Goal: Task Accomplishment & Management: Manage account settings

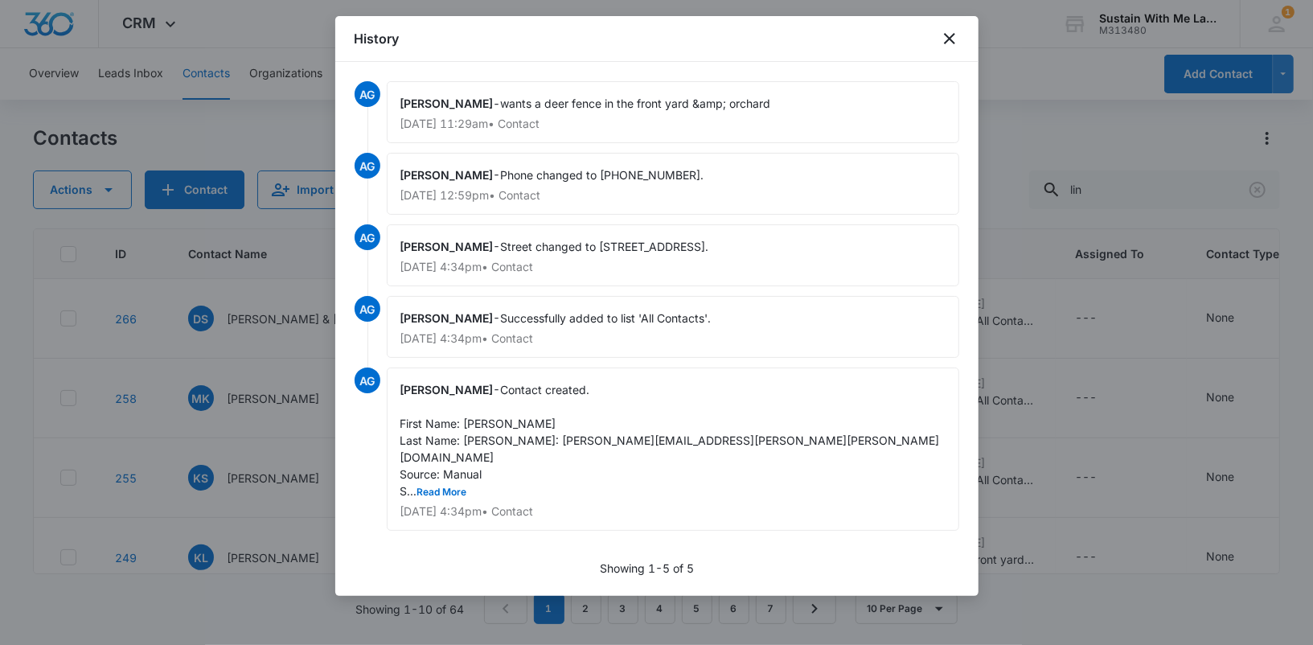
scroll to position [145, 0]
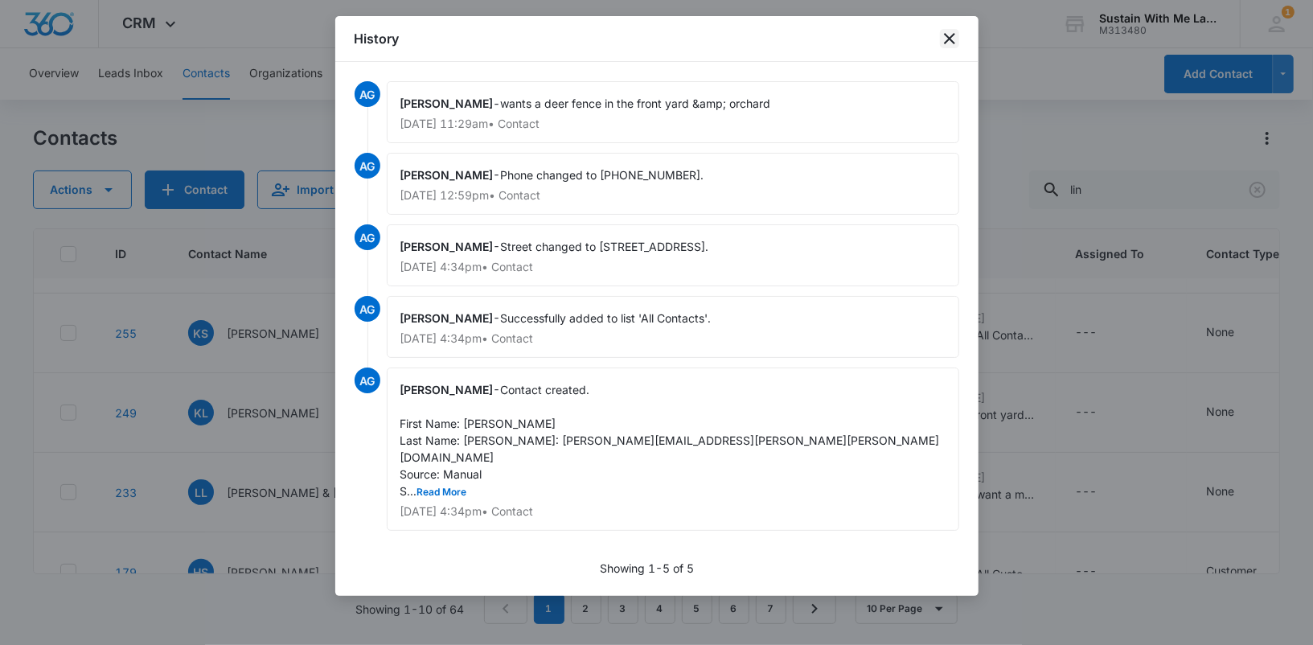
click at [946, 42] on icon "close" at bounding box center [949, 38] width 19 height 19
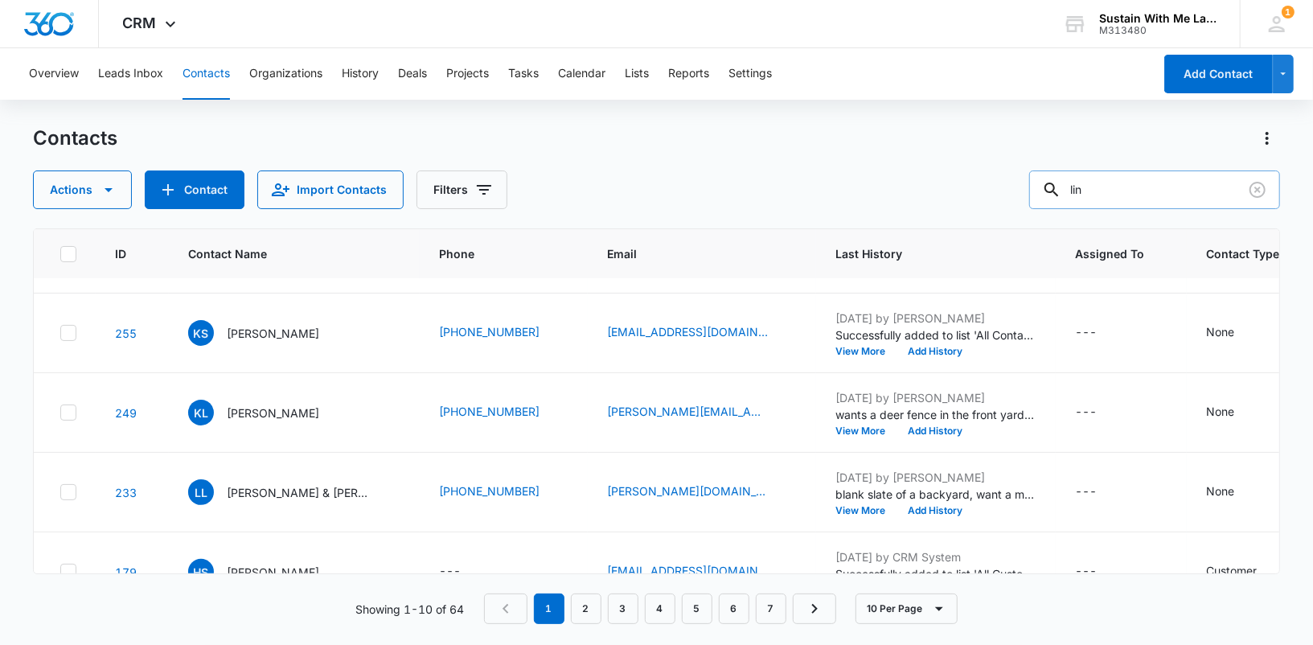
click at [1149, 197] on input "lin" at bounding box center [1154, 189] width 251 height 39
type input "[PERSON_NAME]"
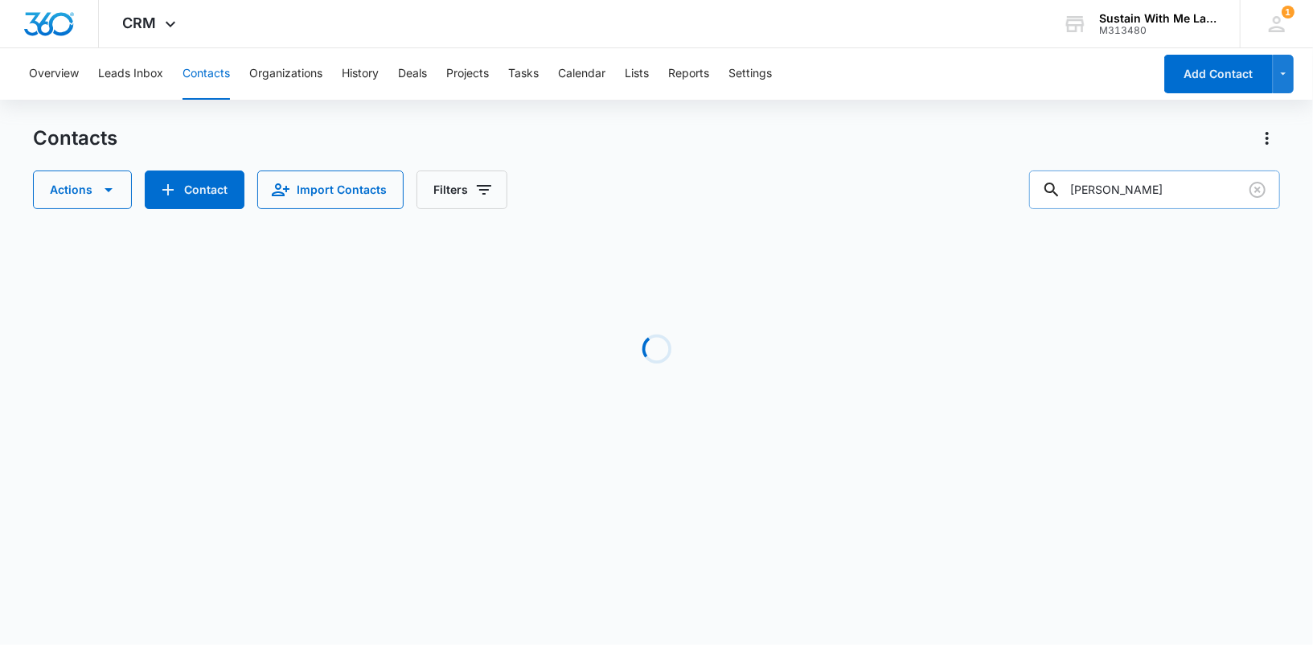
scroll to position [0, 0]
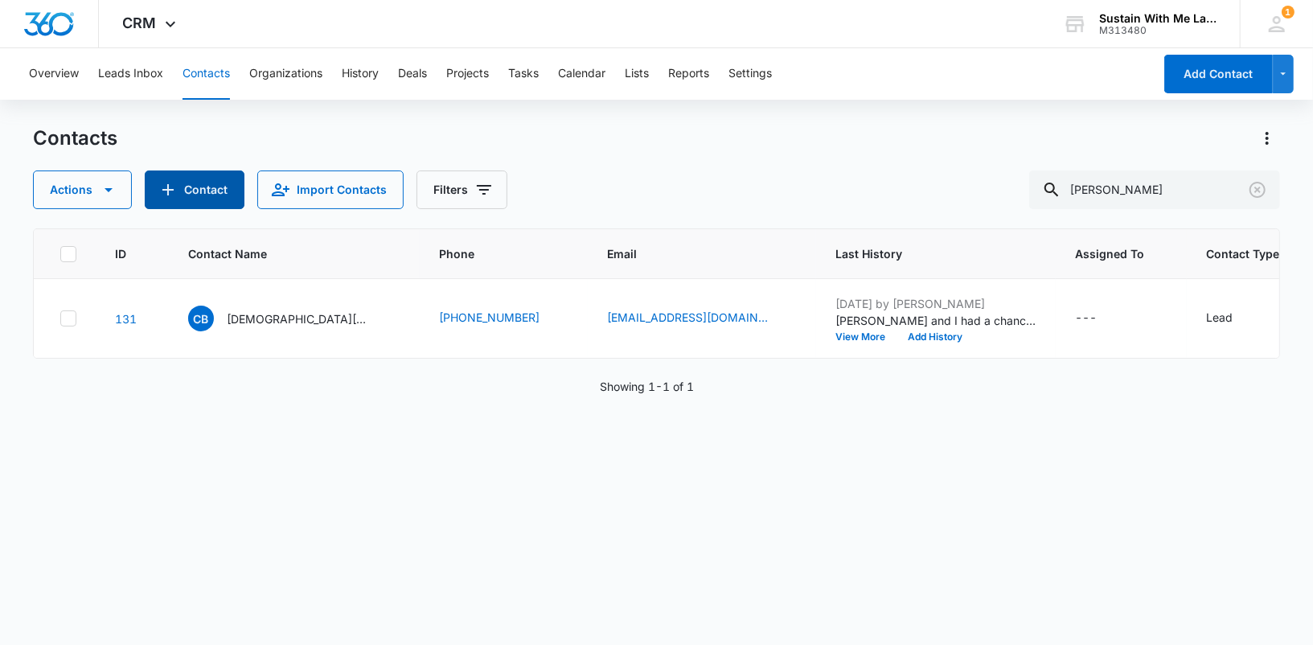
click at [201, 207] on button "Contact" at bounding box center [195, 189] width 100 height 39
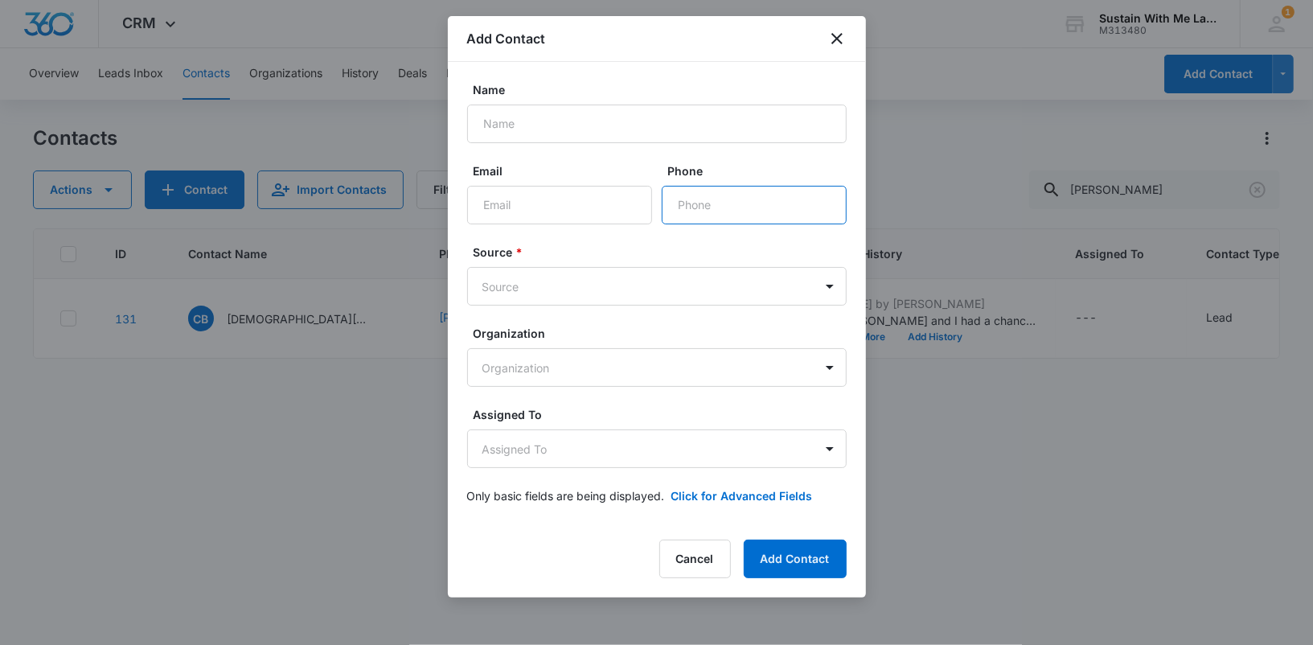
click at [726, 200] on input "Phone" at bounding box center [754, 205] width 185 height 39
paste input "[PHONE_NUMBER]"
type input "[PHONE_NUMBER]"
click at [598, 194] on body "CRM Apps Reputation Websites Forms CRM Email Social Shop Payments POS Content A…" at bounding box center [656, 322] width 1313 height 645
paste input "[EMAIL_ADDRESS][DOMAIN_NAME]"
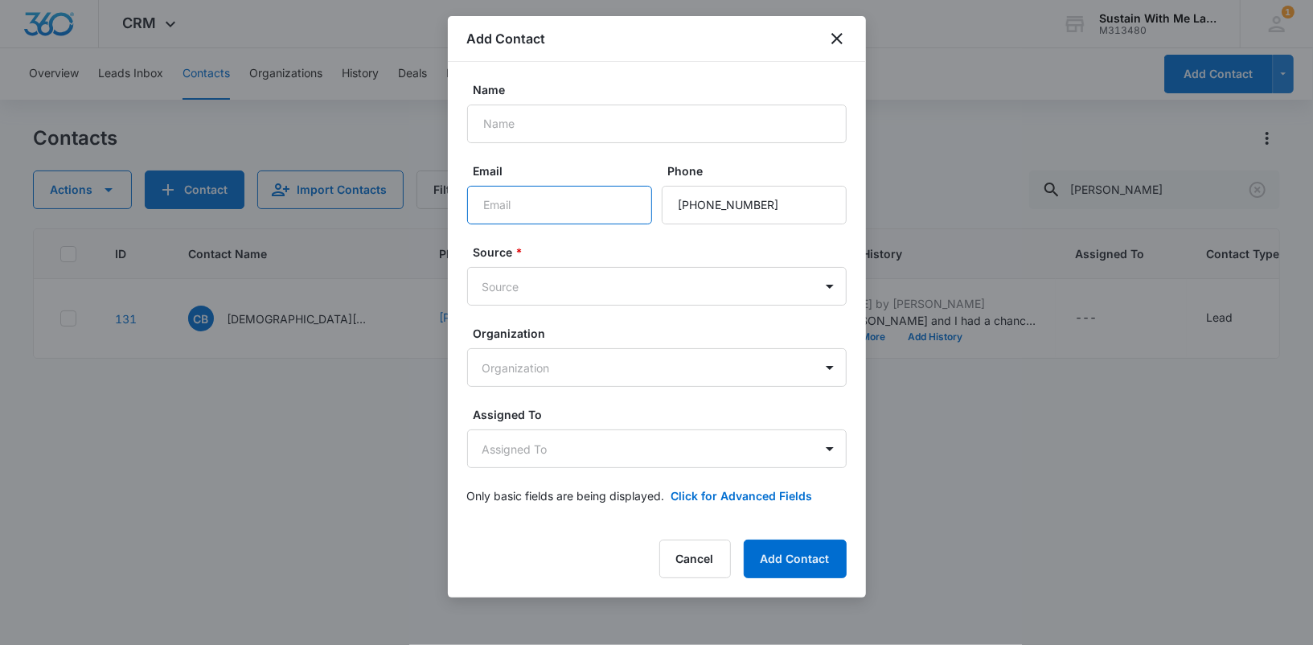
type input "[EMAIL_ADDRESS][DOMAIN_NAME]"
paste input "[EMAIL_ADDRESS][DOMAIN_NAME]"
type input "[EMAIL_ADDRESS][DOMAIN_NAME]"
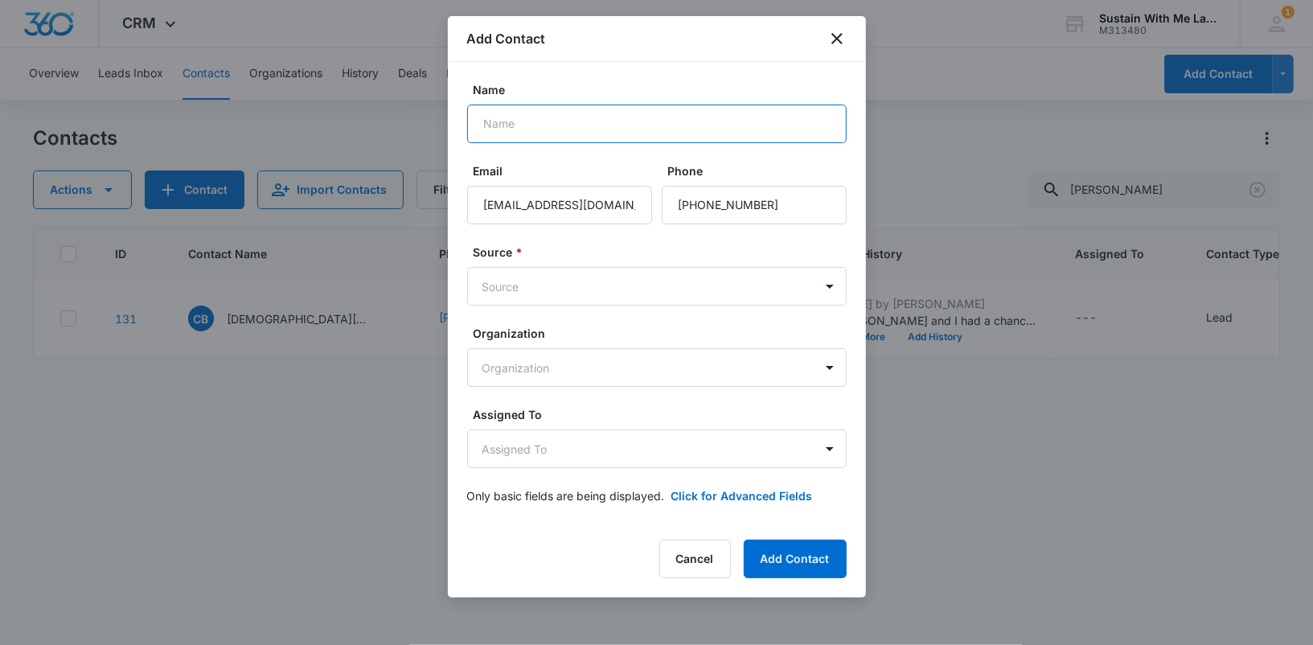
click at [553, 122] on input "Name" at bounding box center [656, 123] width 379 height 39
paste input "[PERSON_NAME]"
type input "[PERSON_NAME]"
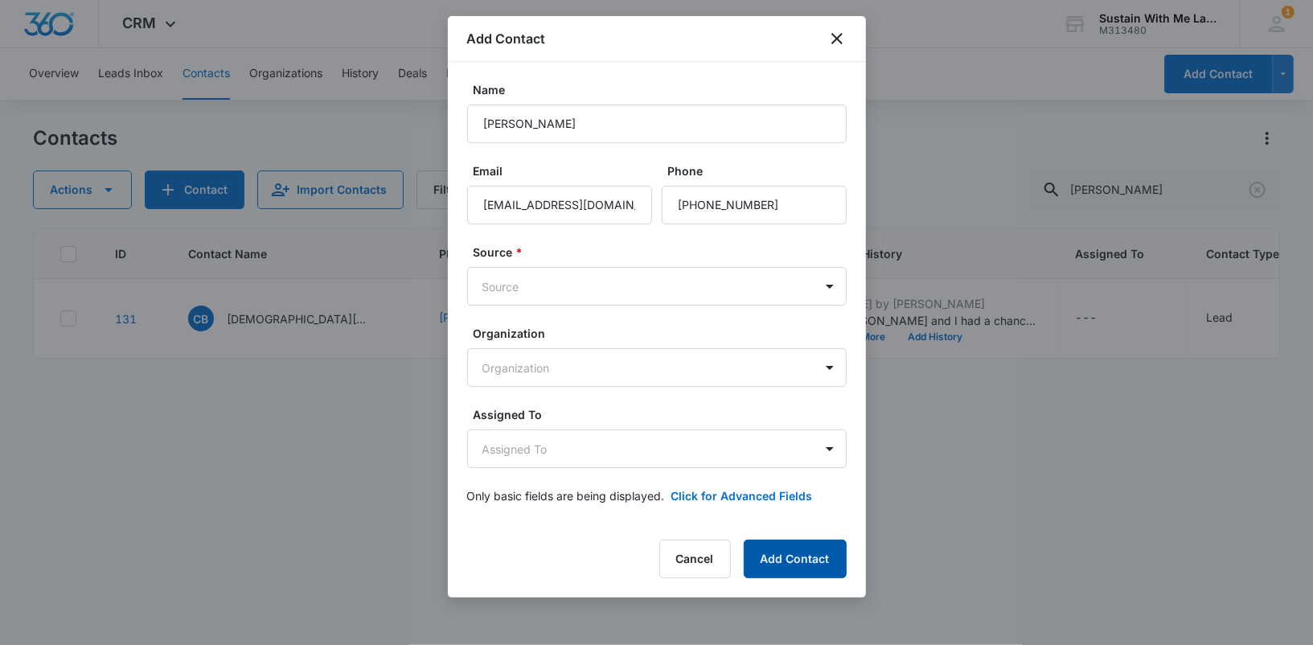
click at [822, 563] on button "Add Contact" at bounding box center [795, 558] width 103 height 39
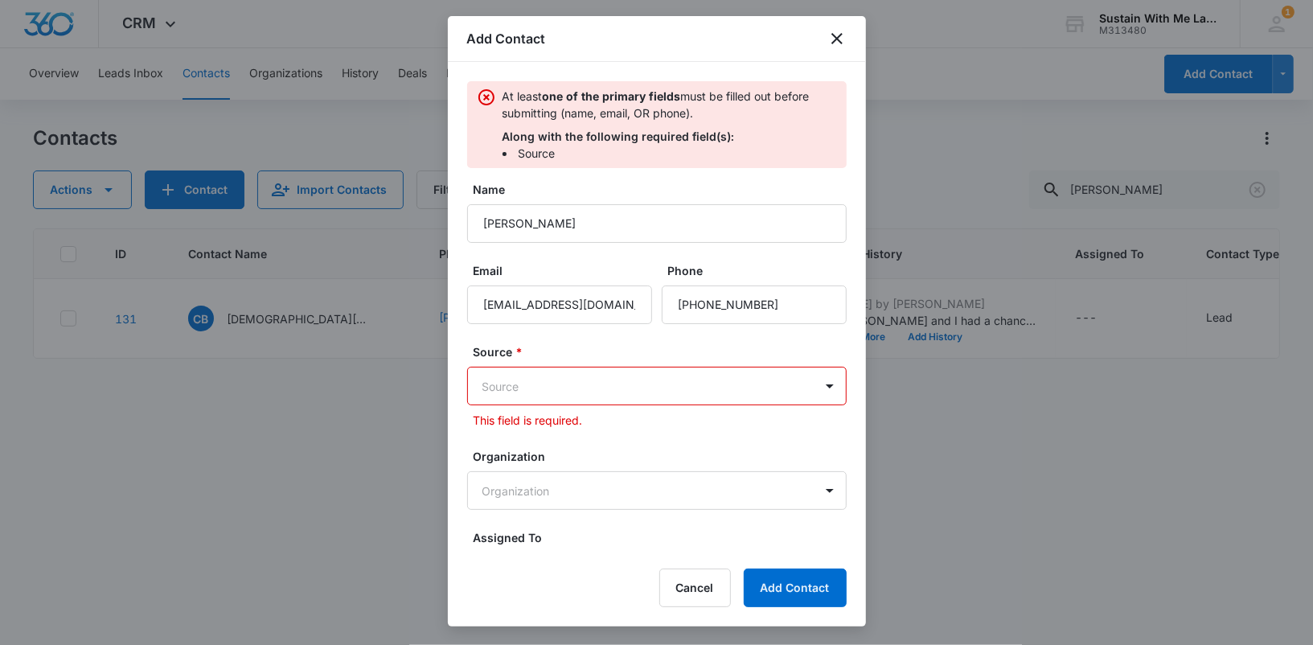
click at [737, 382] on body "CRM Apps Reputation Websites Forms CRM Email Social Shop Payments POS Content A…" at bounding box center [656, 322] width 1313 height 645
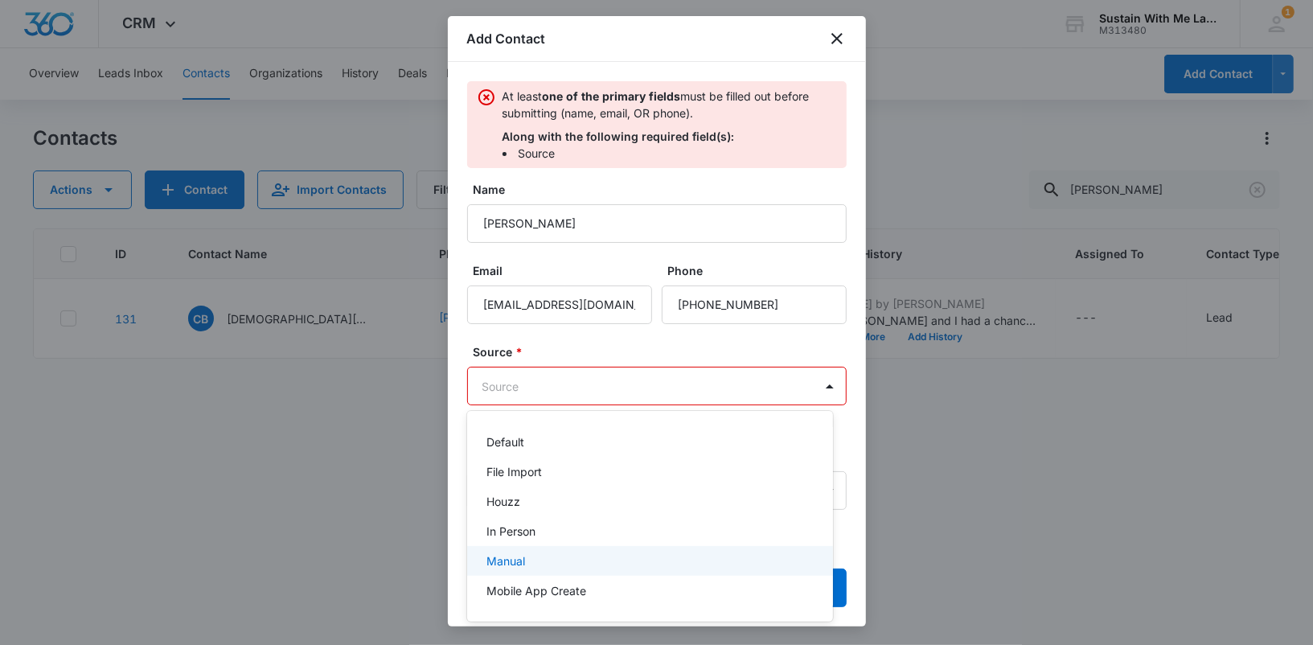
click at [702, 561] on div "Manual" at bounding box center [648, 560] width 324 height 17
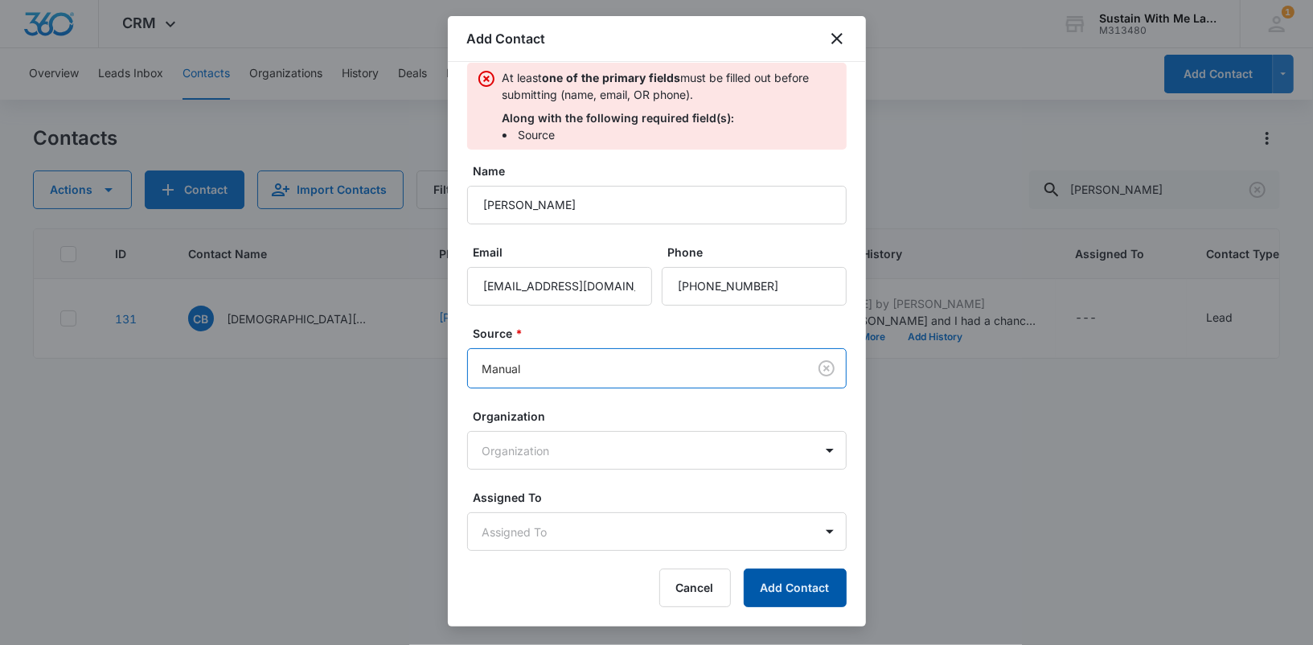
click at [790, 592] on button "Add Contact" at bounding box center [795, 587] width 103 height 39
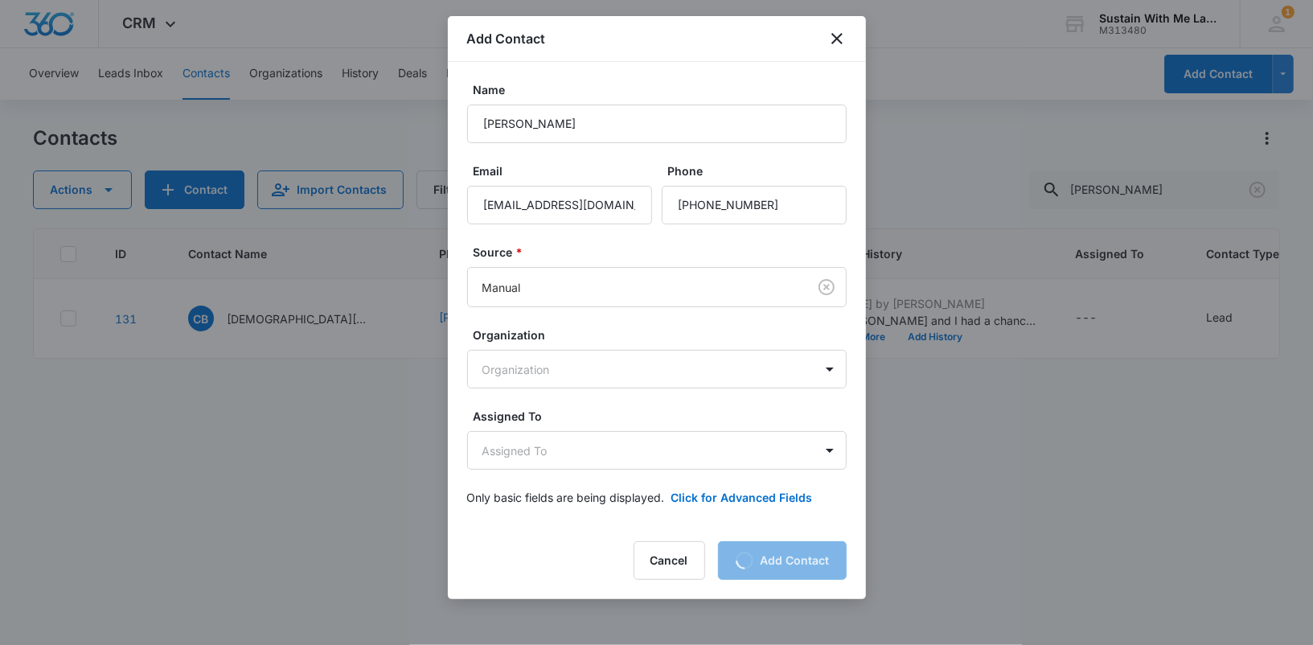
scroll to position [0, 0]
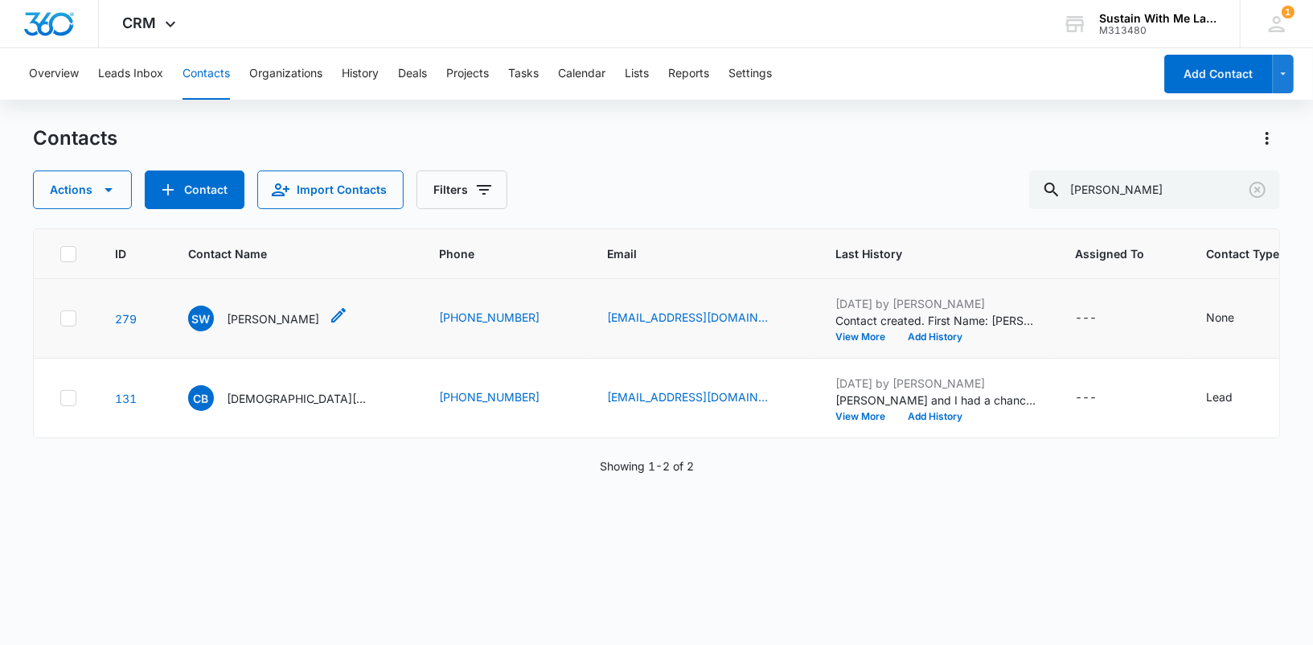
click at [250, 322] on p "[PERSON_NAME]" at bounding box center [273, 318] width 92 height 17
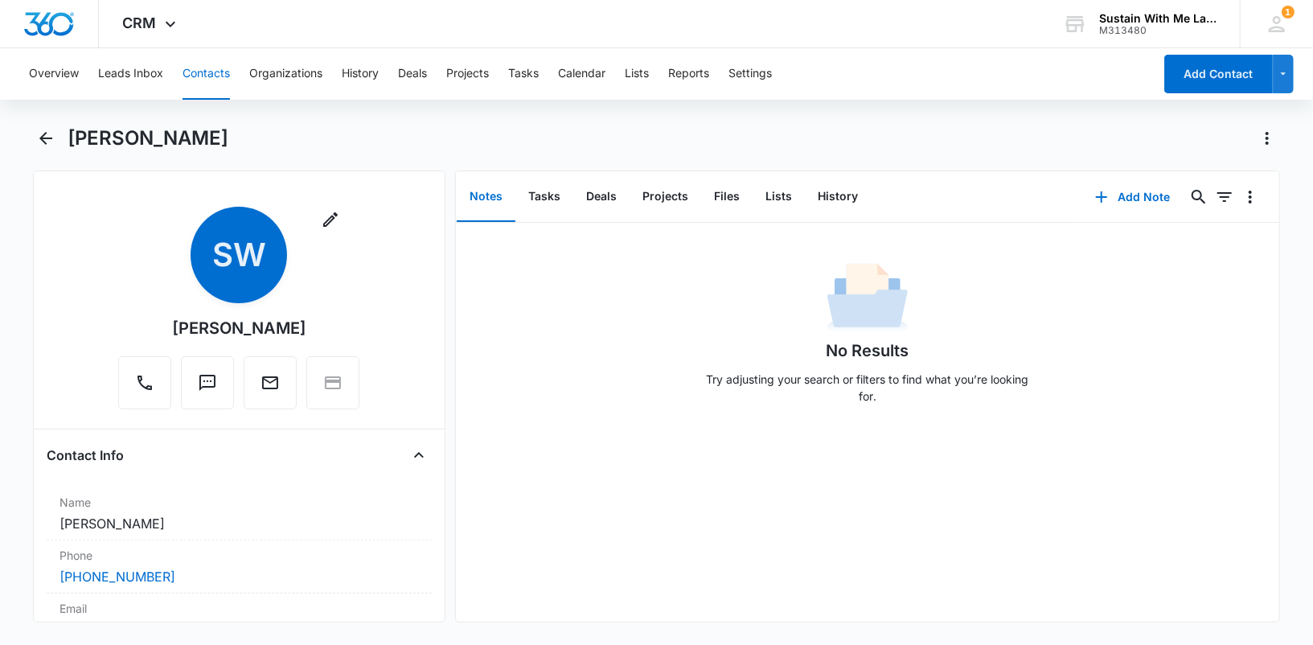
click at [211, 71] on button "Contacts" at bounding box center [205, 73] width 47 height 51
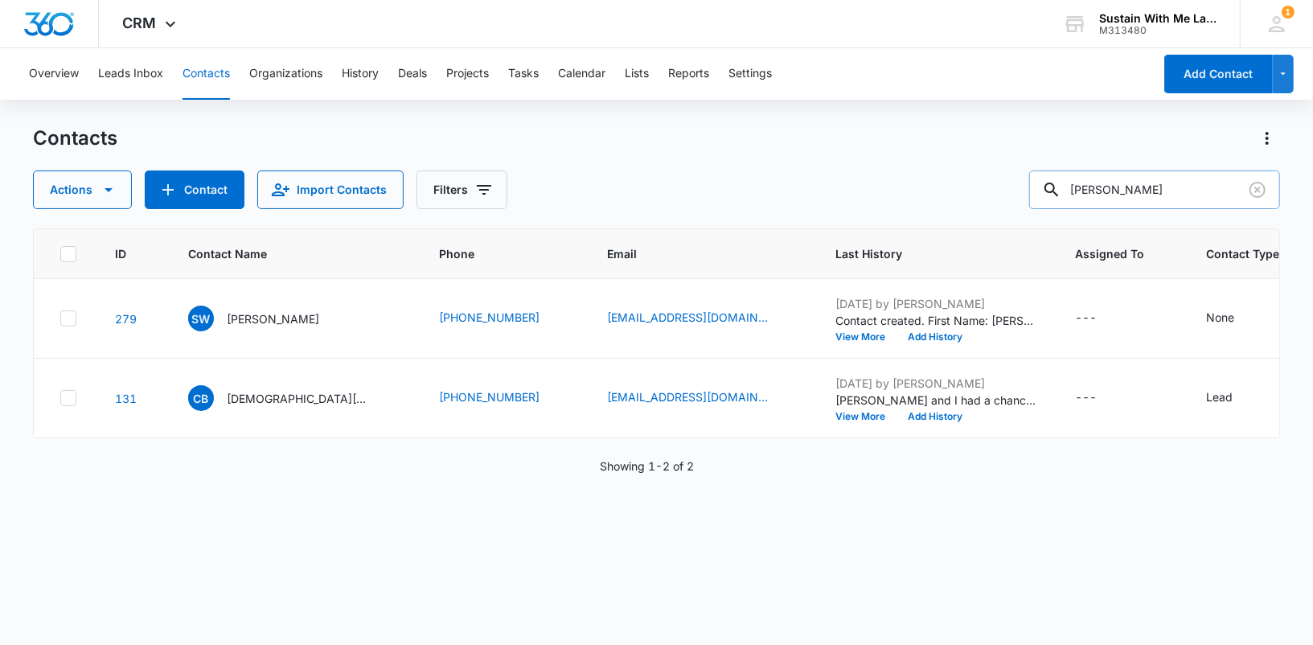
click at [1170, 189] on input "[PERSON_NAME]" at bounding box center [1154, 189] width 251 height 39
type input "[PERSON_NAME]"
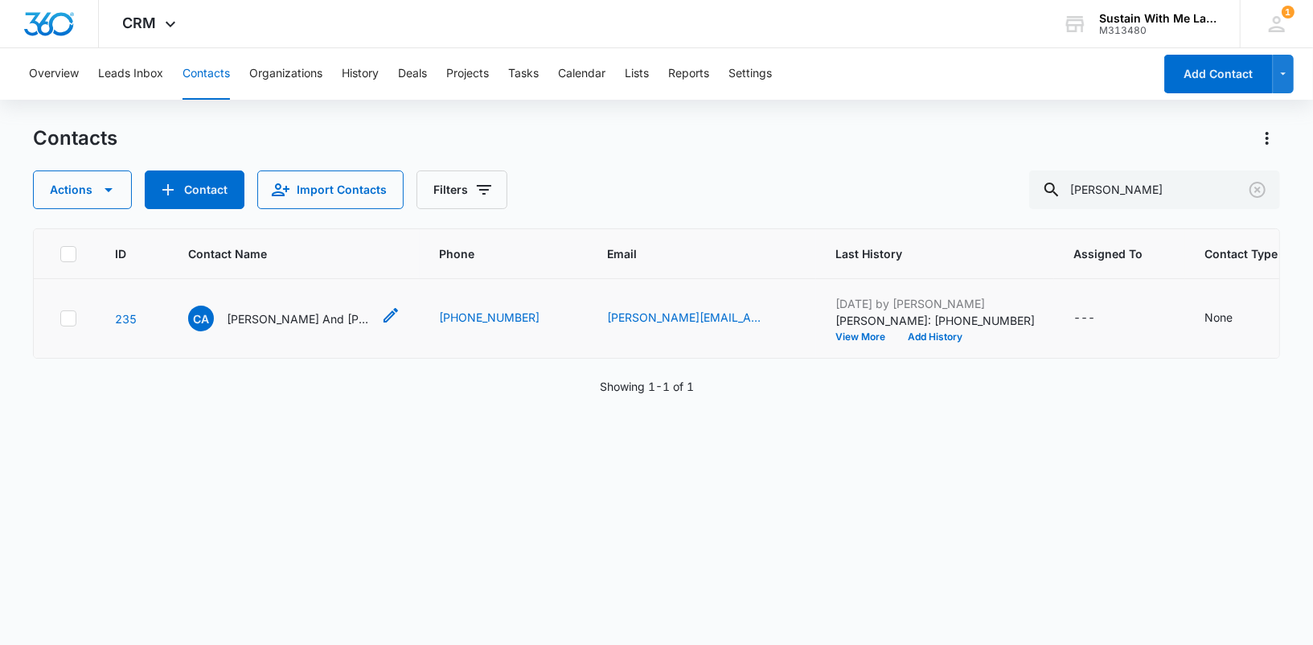
click at [295, 327] on p "[PERSON_NAME] And [PERSON_NAME]" at bounding box center [299, 318] width 145 height 17
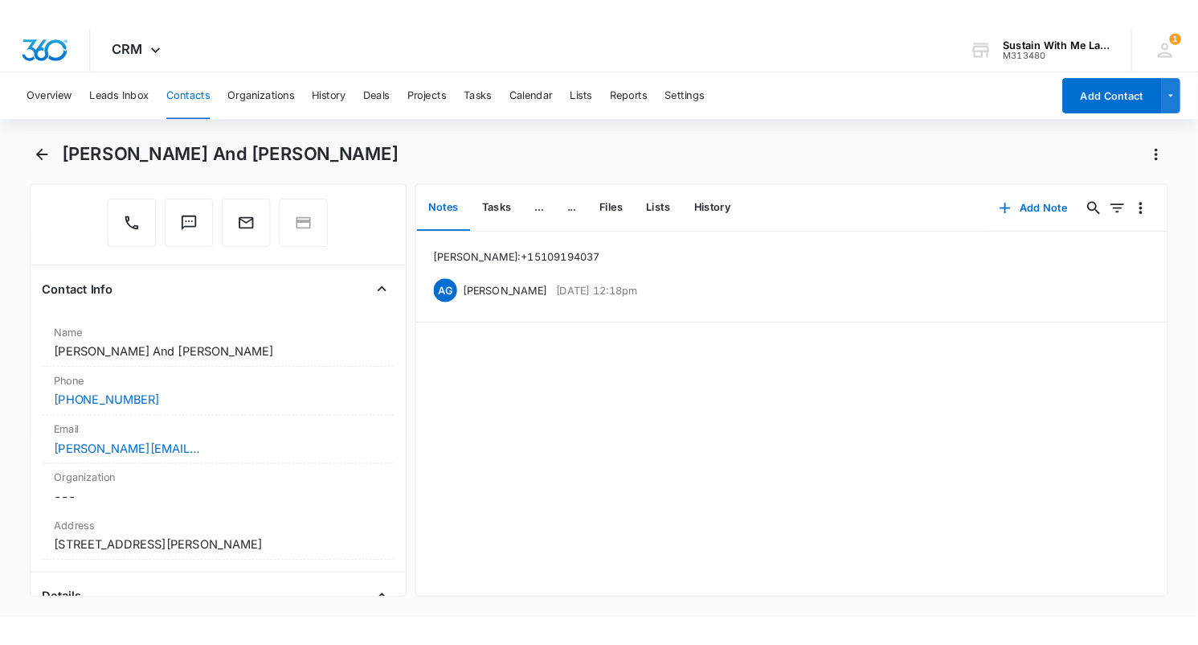
scroll to position [172, 0]
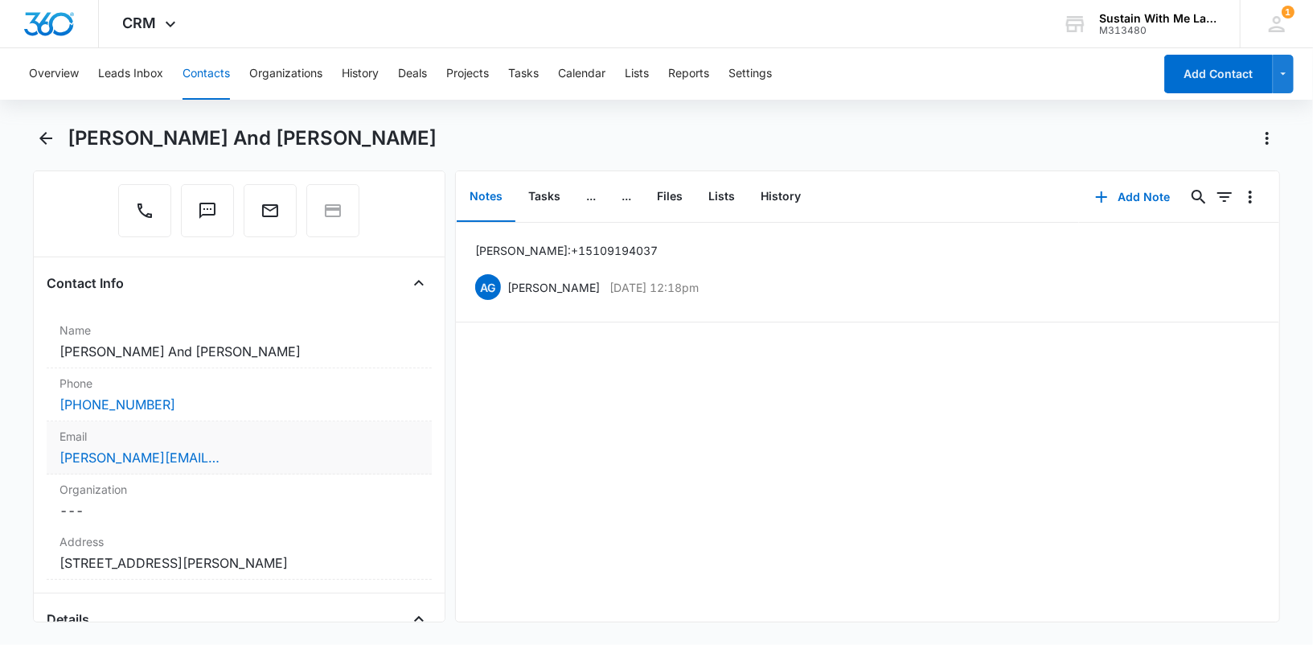
click at [238, 454] on div "[PERSON_NAME][EMAIL_ADDRESS][PERSON_NAME][DOMAIN_NAME]" at bounding box center [238, 457] width 359 height 19
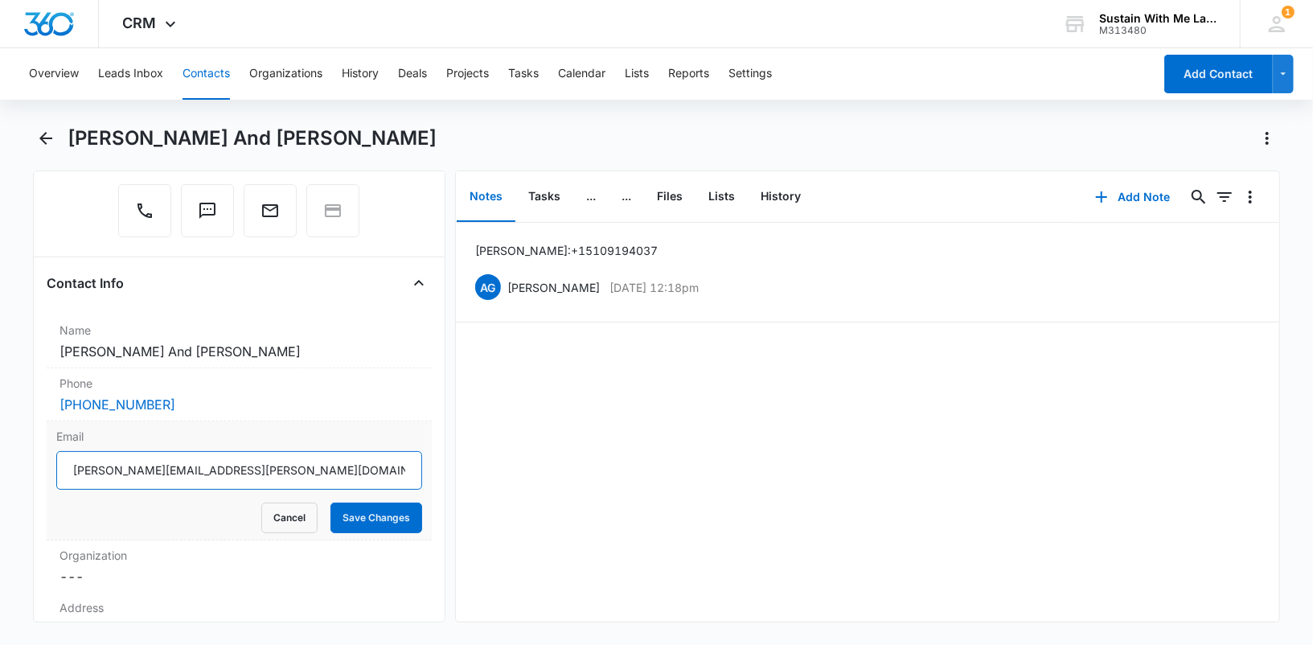
click at [231, 461] on input "[PERSON_NAME][EMAIL_ADDRESS][PERSON_NAME][DOMAIN_NAME]" at bounding box center [239, 470] width 366 height 39
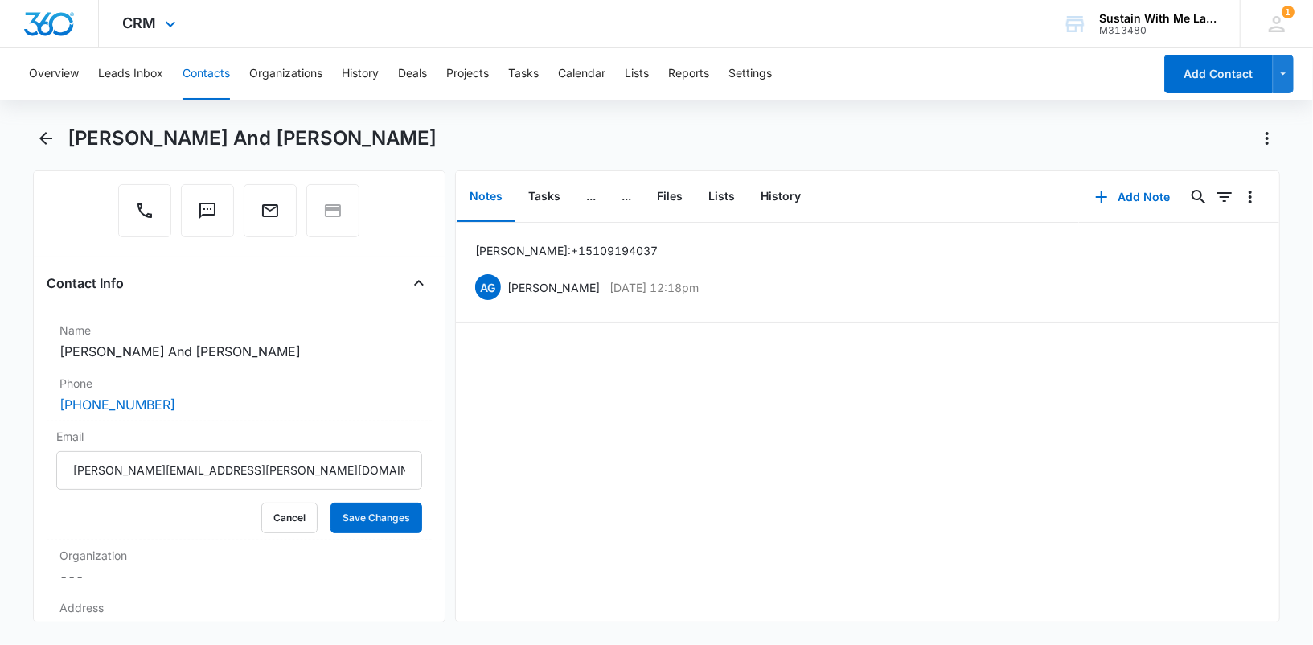
click at [170, 34] on div "CRM Apps Reputation Websites Forms CRM Email Social Shop Payments POS Content A…" at bounding box center [151, 23] width 105 height 47
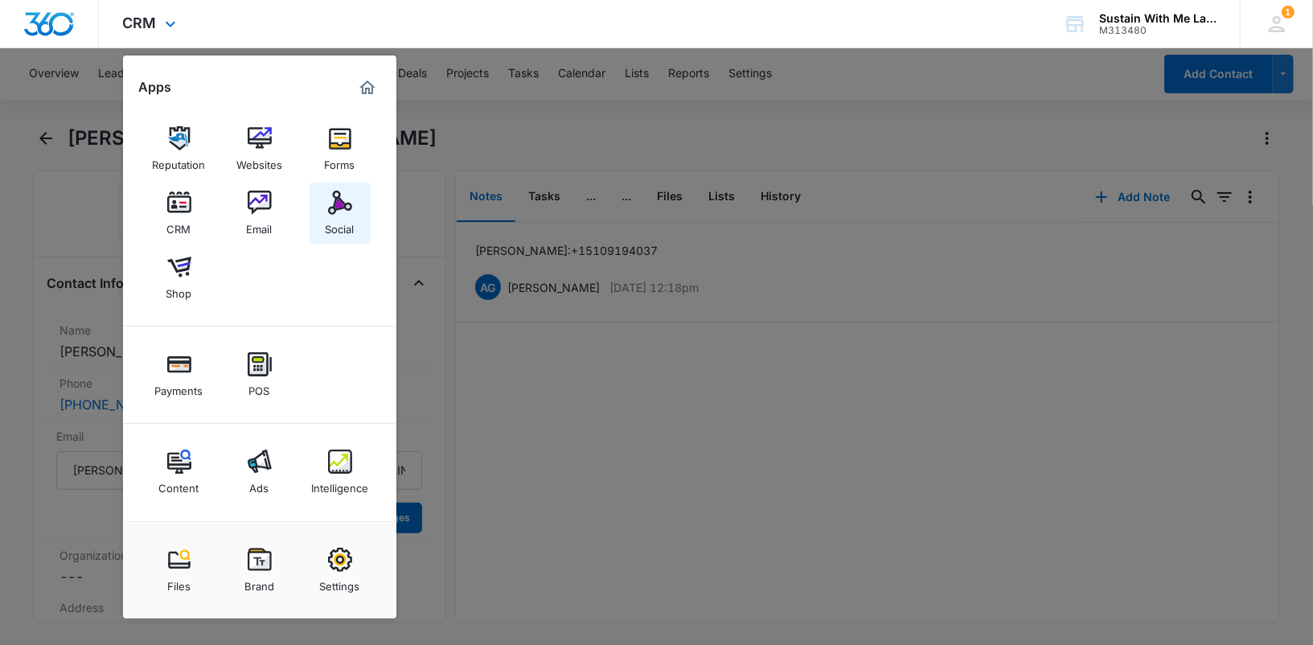
click at [338, 206] on img at bounding box center [340, 203] width 24 height 24
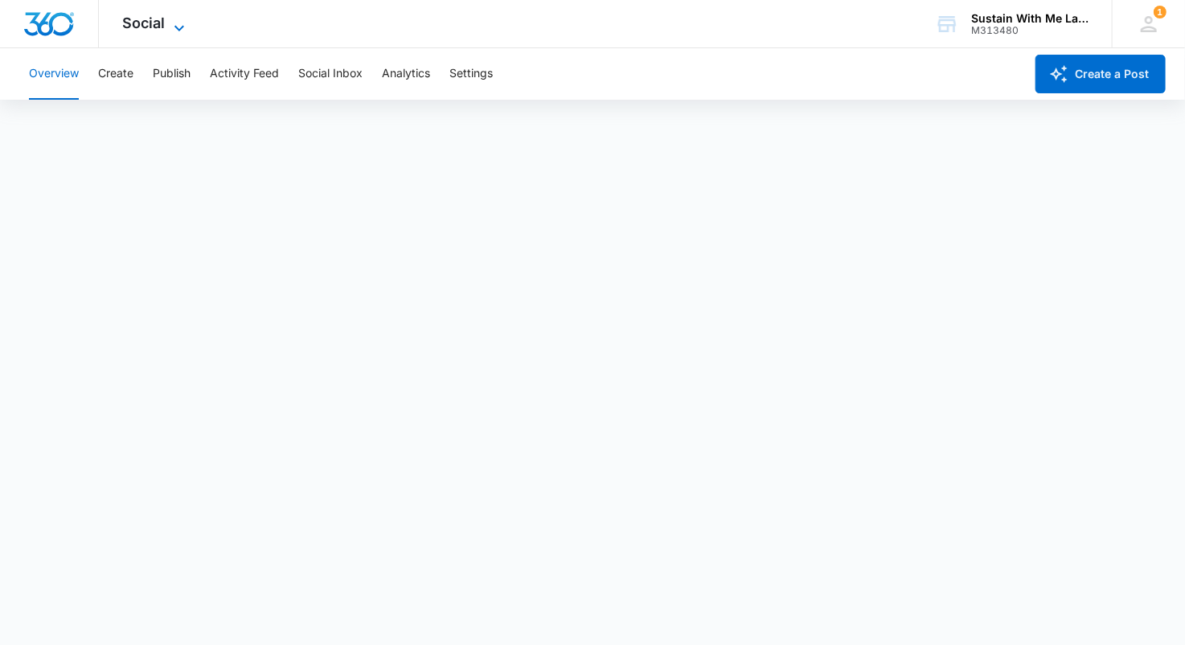
click at [160, 23] on span "Social" at bounding box center [144, 22] width 43 height 17
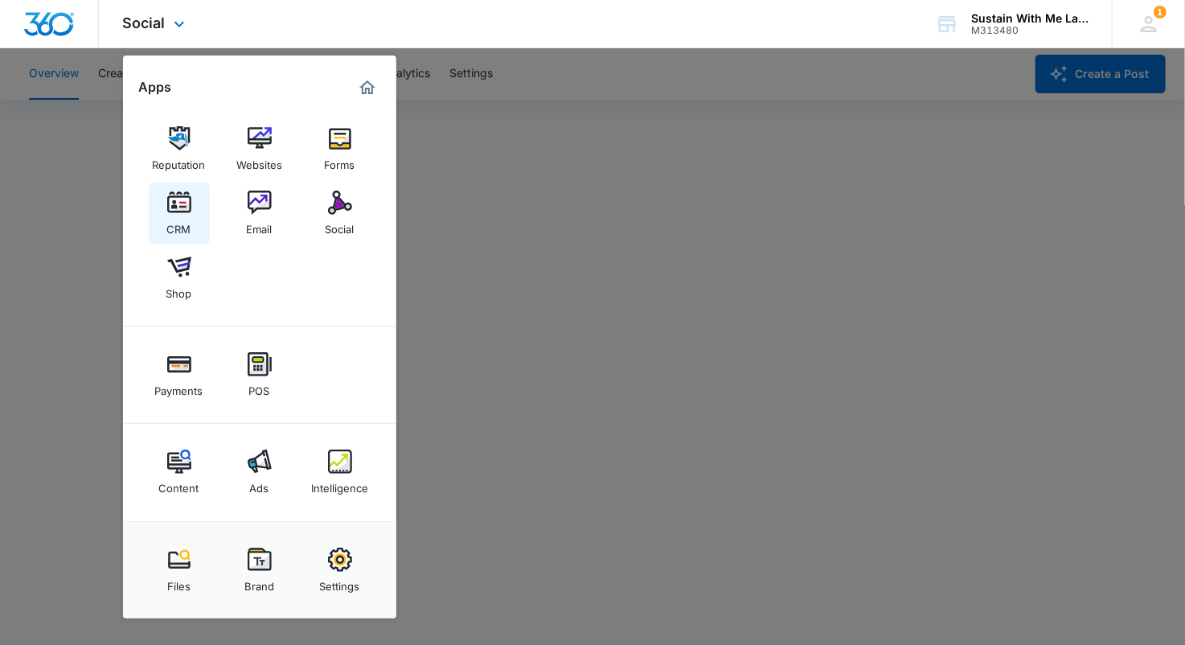
click at [193, 206] on link "CRM" at bounding box center [179, 212] width 61 height 61
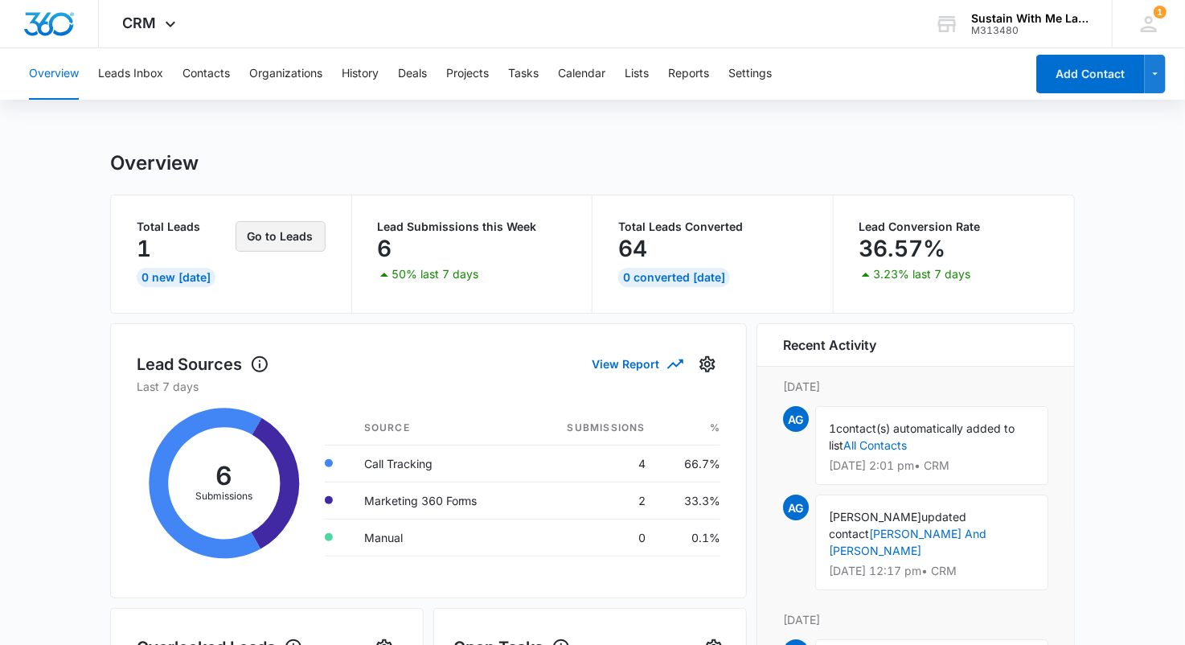
click at [289, 249] on button "Go to Leads" at bounding box center [281, 236] width 90 height 31
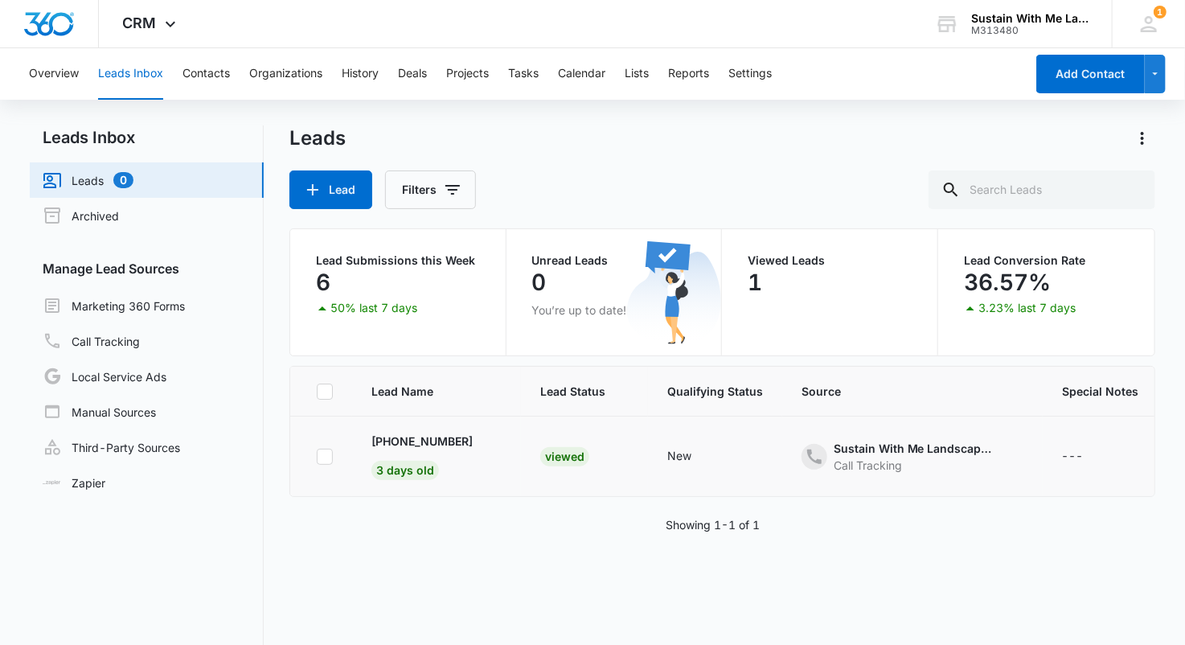
click at [327, 459] on icon at bounding box center [325, 456] width 14 height 14
click at [317, 457] on input "checkbox" at bounding box center [316, 456] width 1 height 1
checkbox input "true"
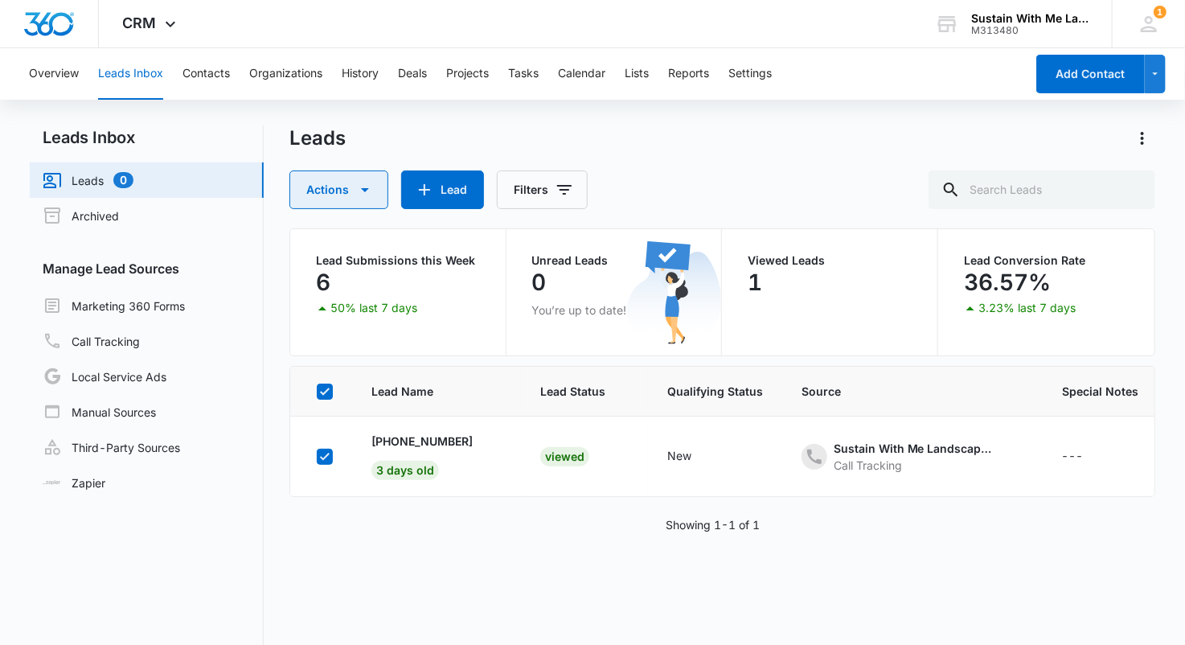
click at [385, 195] on button "Actions" at bounding box center [338, 189] width 99 height 39
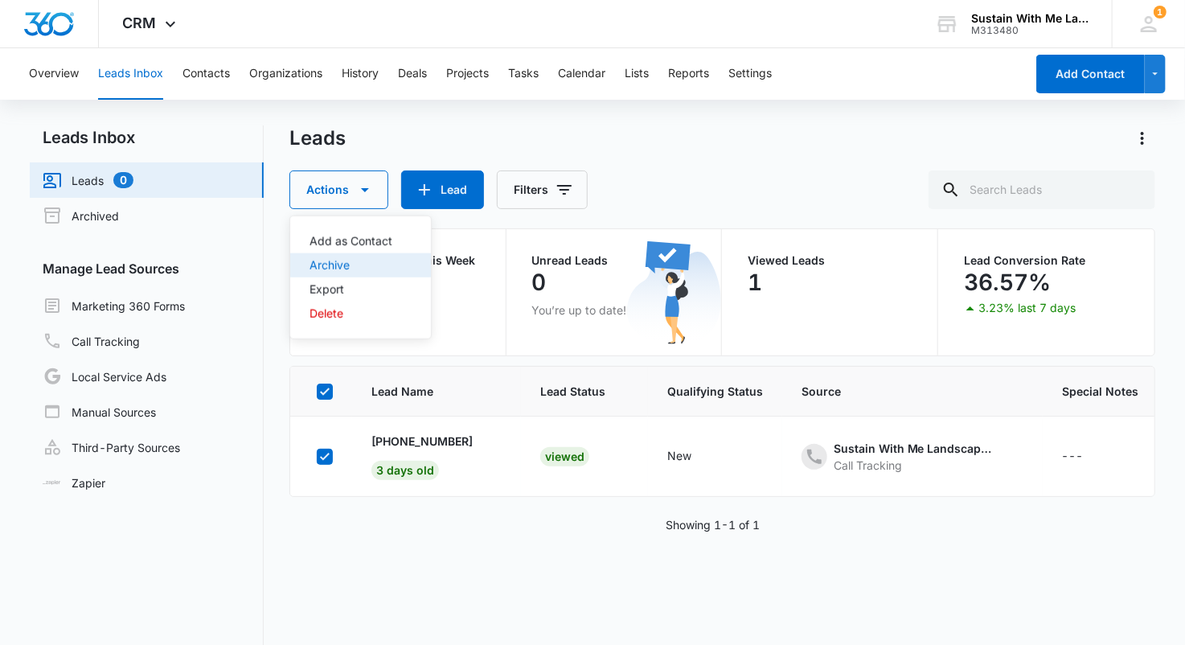
click at [364, 257] on button "Archive" at bounding box center [360, 265] width 141 height 24
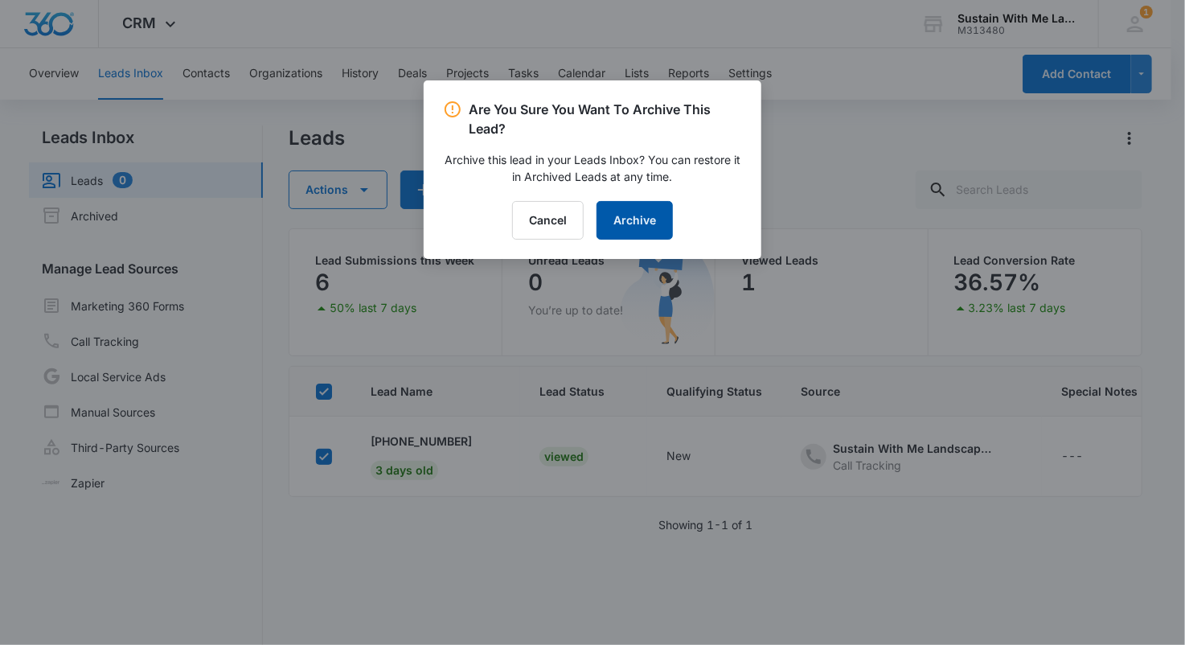
click at [621, 219] on button "Archive" at bounding box center [634, 220] width 76 height 39
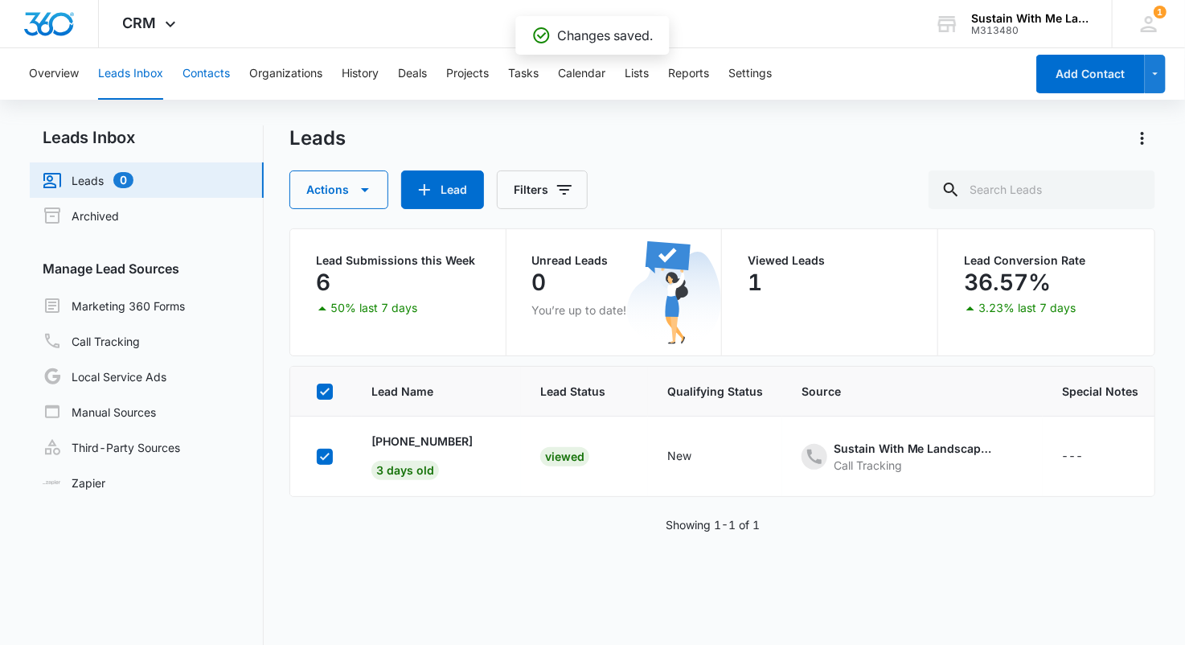
click at [194, 76] on button "Contacts" at bounding box center [205, 73] width 47 height 51
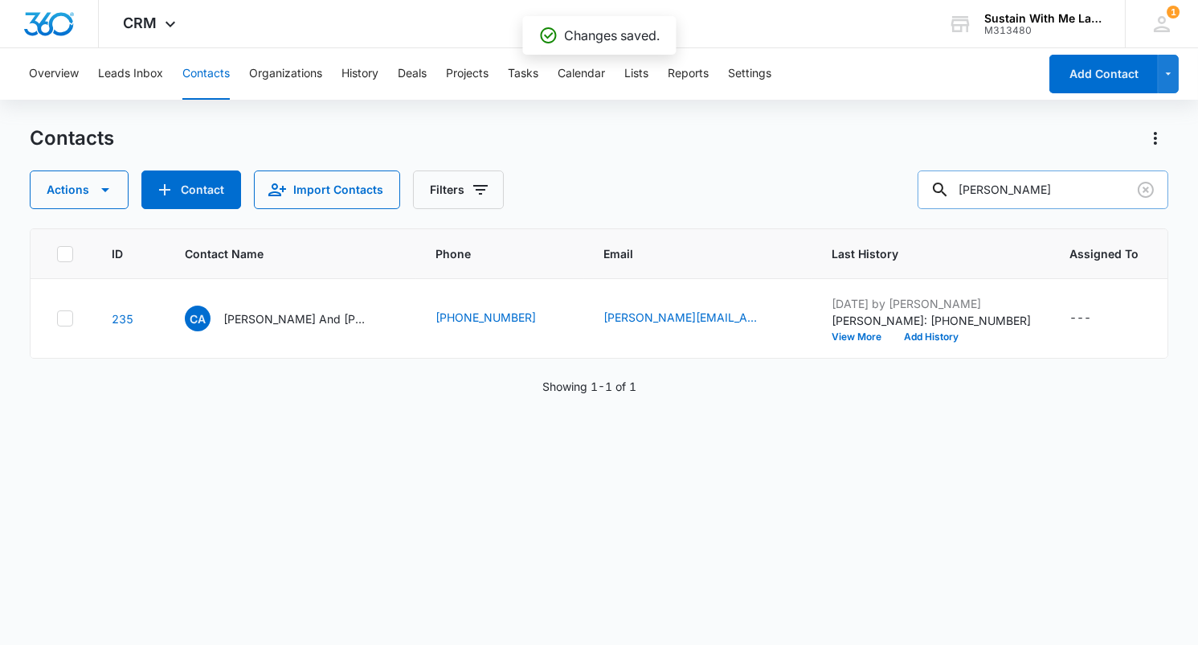
click at [1049, 191] on input "[PERSON_NAME]" at bounding box center [1043, 189] width 251 height 39
type input "[PERSON_NAME]"
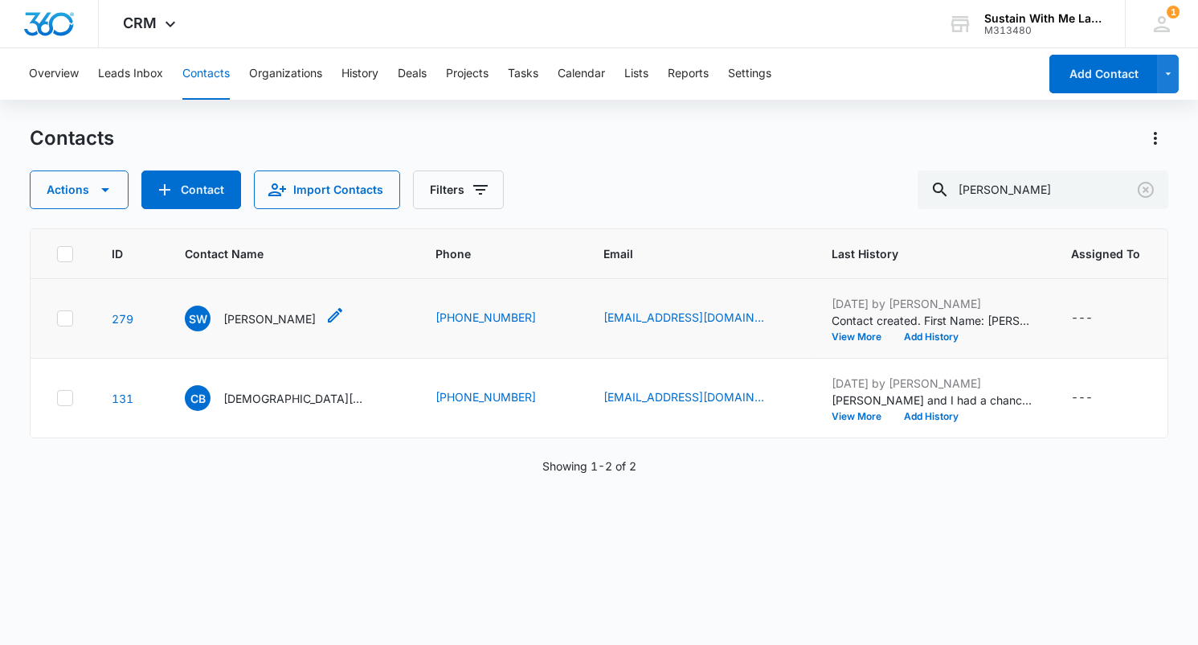
click at [263, 317] on p "[PERSON_NAME]" at bounding box center [269, 318] width 92 height 17
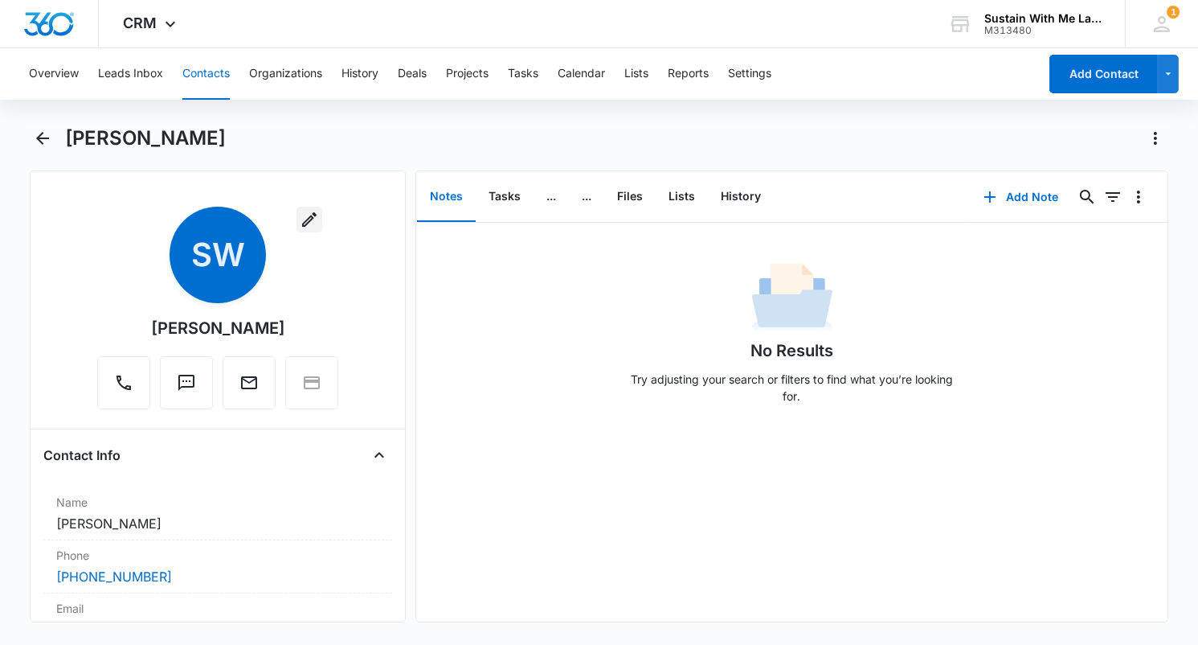
click at [302, 225] on icon "button" at bounding box center [309, 219] width 19 height 19
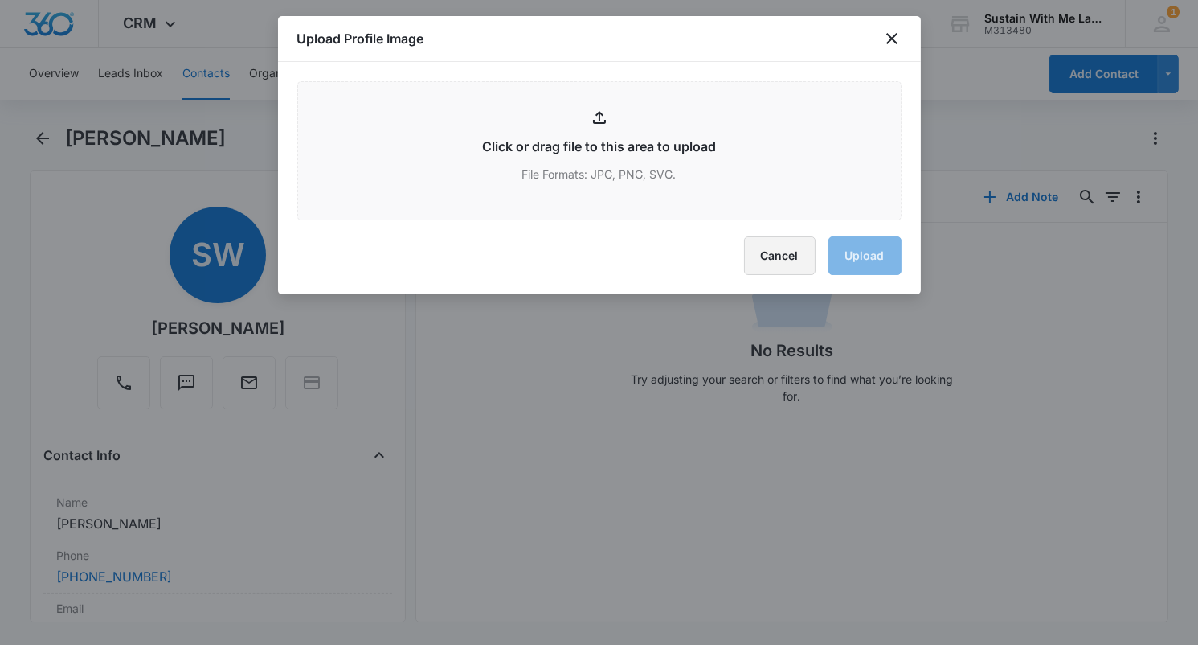
click at [781, 252] on button "Cancel" at bounding box center [780, 255] width 72 height 39
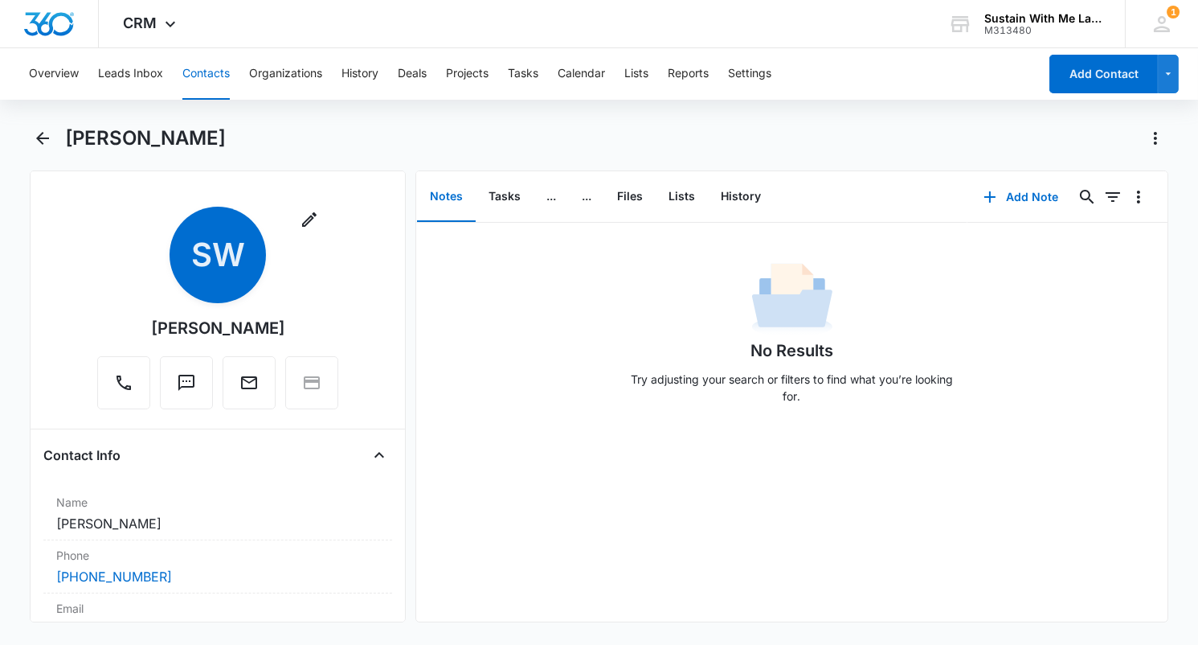
click at [269, 328] on div "[PERSON_NAME]" at bounding box center [218, 328] width 134 height 24
click at [266, 329] on div "[PERSON_NAME]" at bounding box center [218, 328] width 134 height 24
click at [219, 331] on div "[PERSON_NAME]" at bounding box center [218, 328] width 134 height 24
click at [300, 222] on icon "button" at bounding box center [309, 219] width 19 height 19
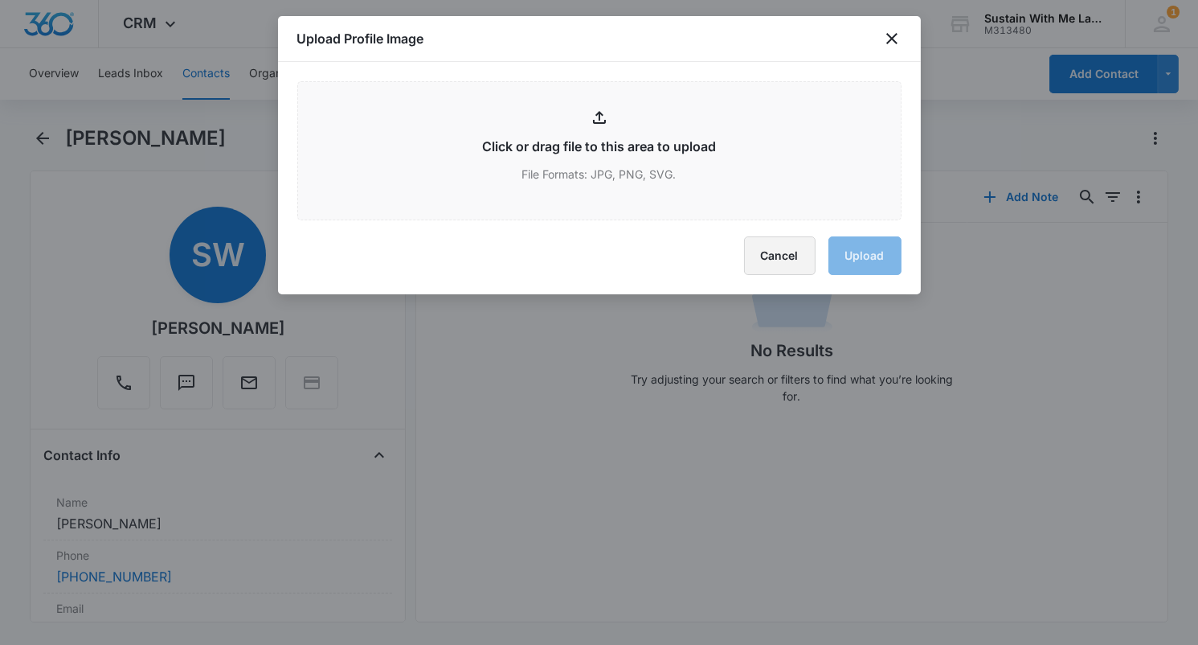
click at [789, 251] on button "Cancel" at bounding box center [780, 255] width 72 height 39
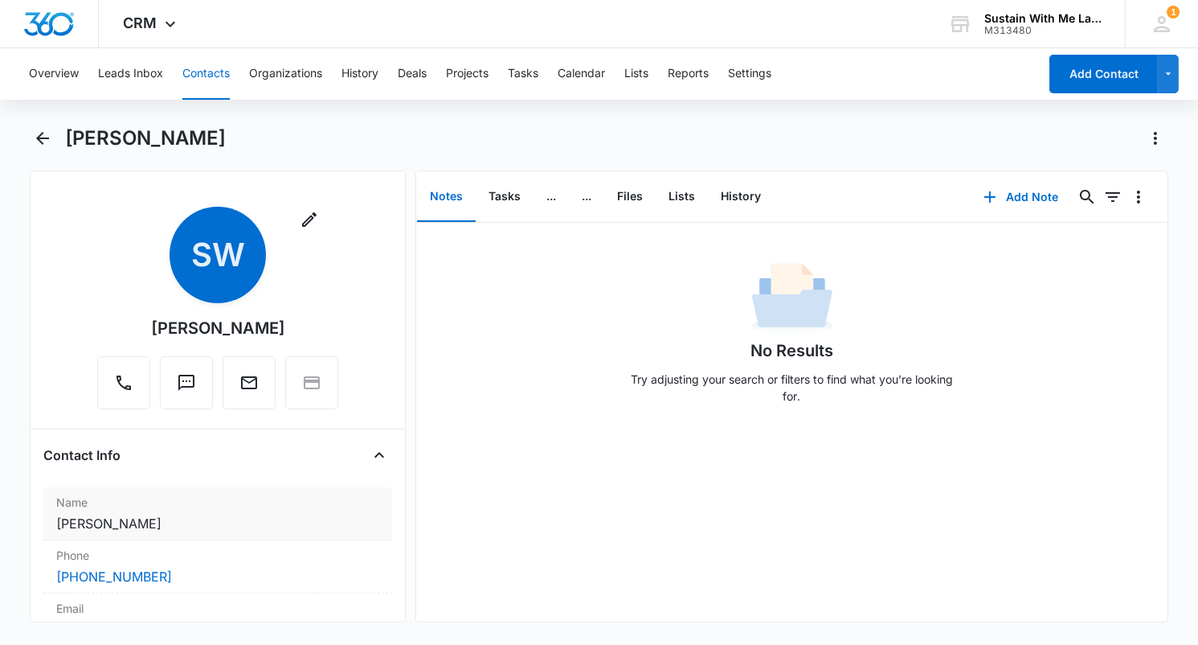
click at [246, 521] on dd "Cancel Save Changes [PERSON_NAME]" at bounding box center [217, 523] width 323 height 19
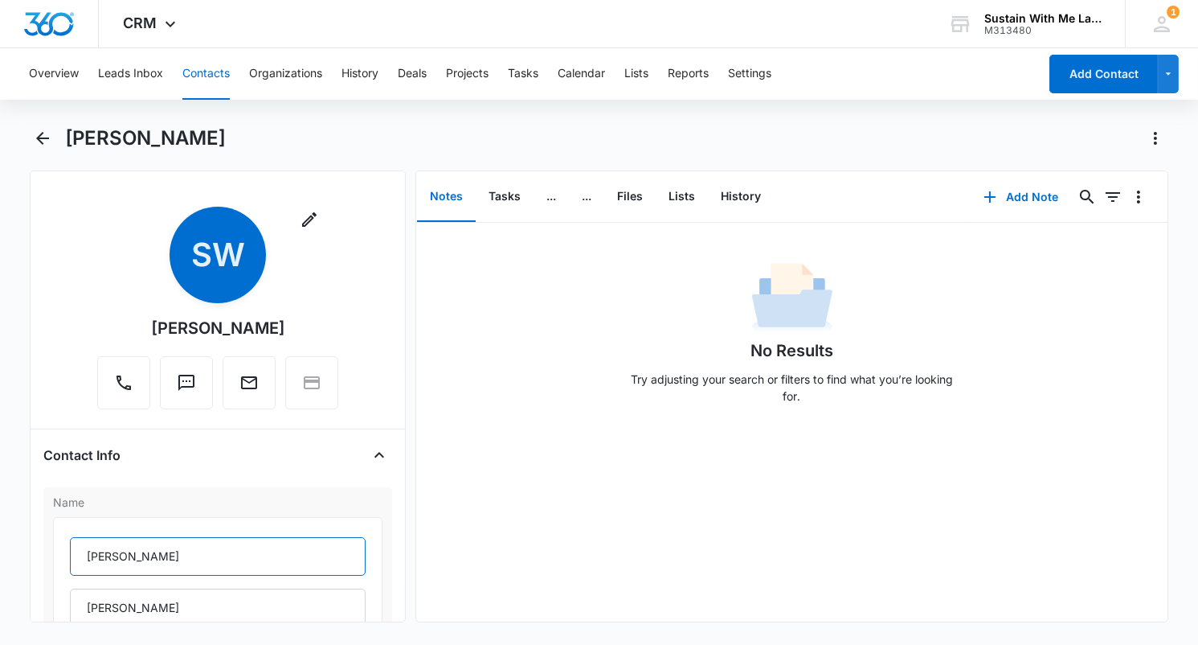
click at [231, 564] on input "[PERSON_NAME]" at bounding box center [218, 556] width 296 height 39
paste input "[PERSON_NAME]"
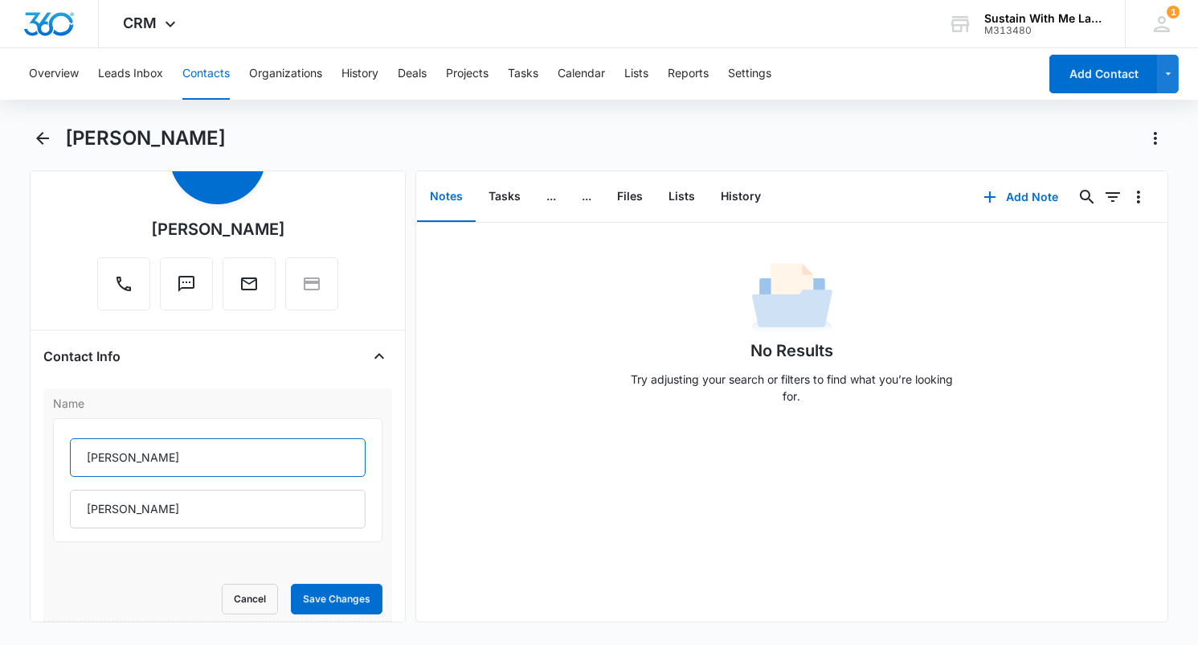
scroll to position [100, 0]
type input "[PERSON_NAME]"
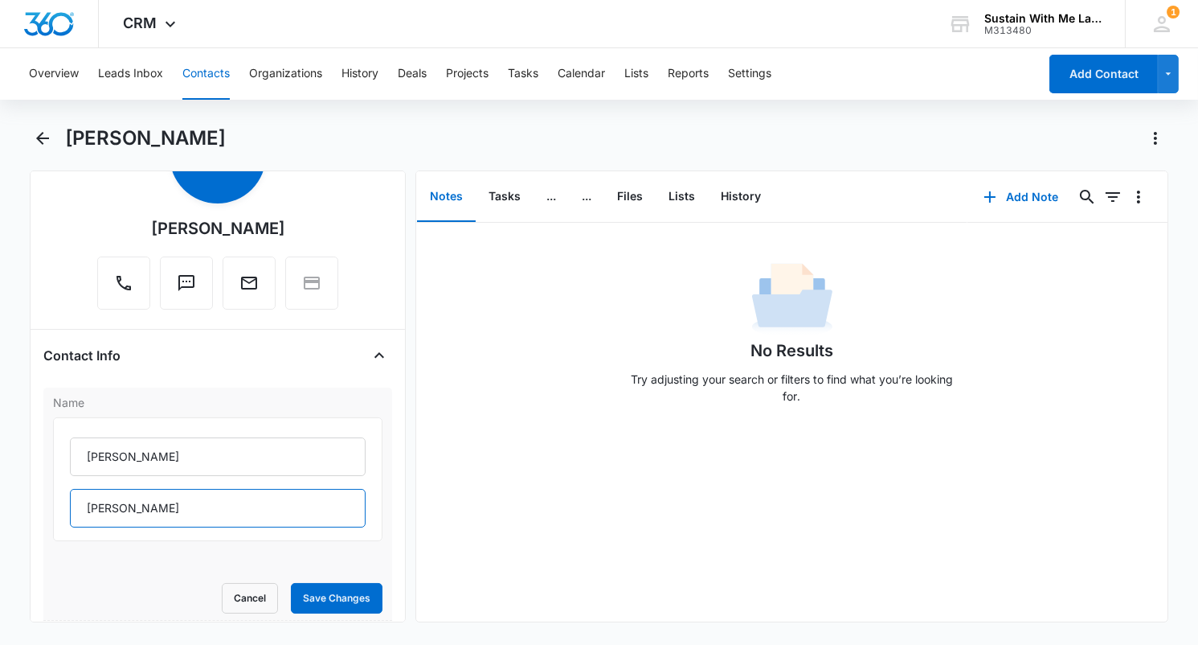
drag, startPoint x: 164, startPoint y: 506, endPoint x: 58, endPoint y: 506, distance: 106.1
click at [58, 506] on div "[PERSON_NAME] [PERSON_NAME]" at bounding box center [218, 479] width 330 height 124
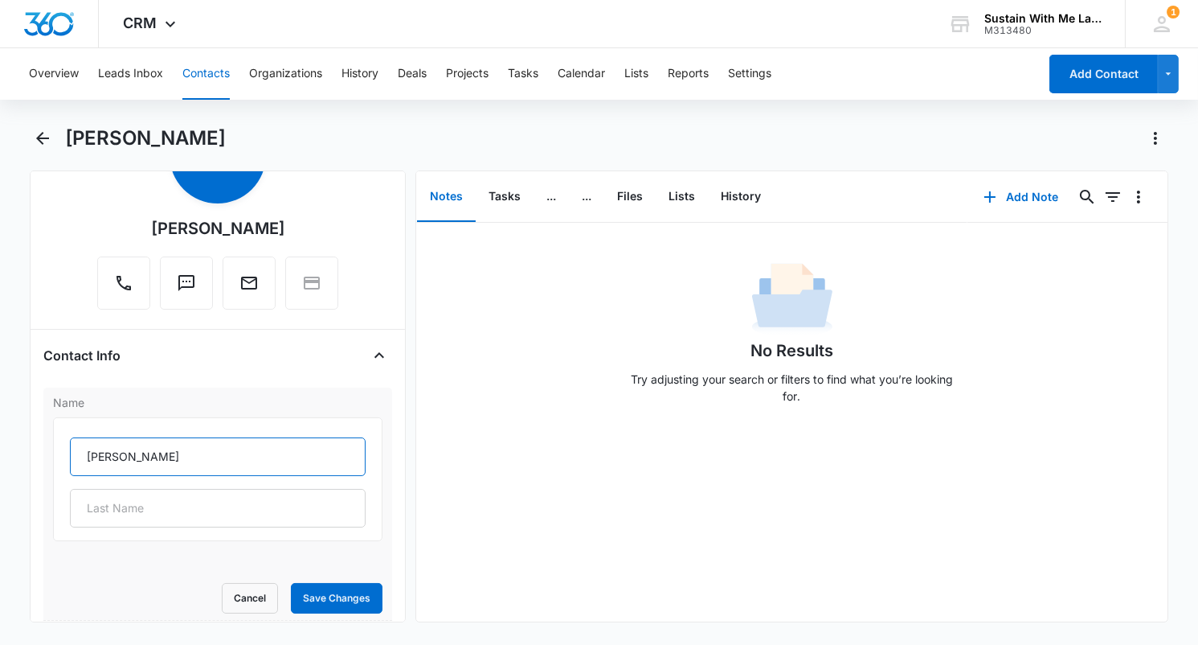
click at [121, 459] on input "[PERSON_NAME]" at bounding box center [218, 456] width 296 height 39
paste input "[PERSON_NAME]"
click at [214, 451] on input "[PERSON_NAME] [PERSON_NAME]" at bounding box center [218, 456] width 296 height 39
drag, startPoint x: 199, startPoint y: 451, endPoint x: 329, endPoint y: 448, distance: 129.5
click at [329, 448] on body "CRM Apps Reputation Websites Forms CRM Email Social Shop Payments POS Content A…" at bounding box center [599, 322] width 1198 height 645
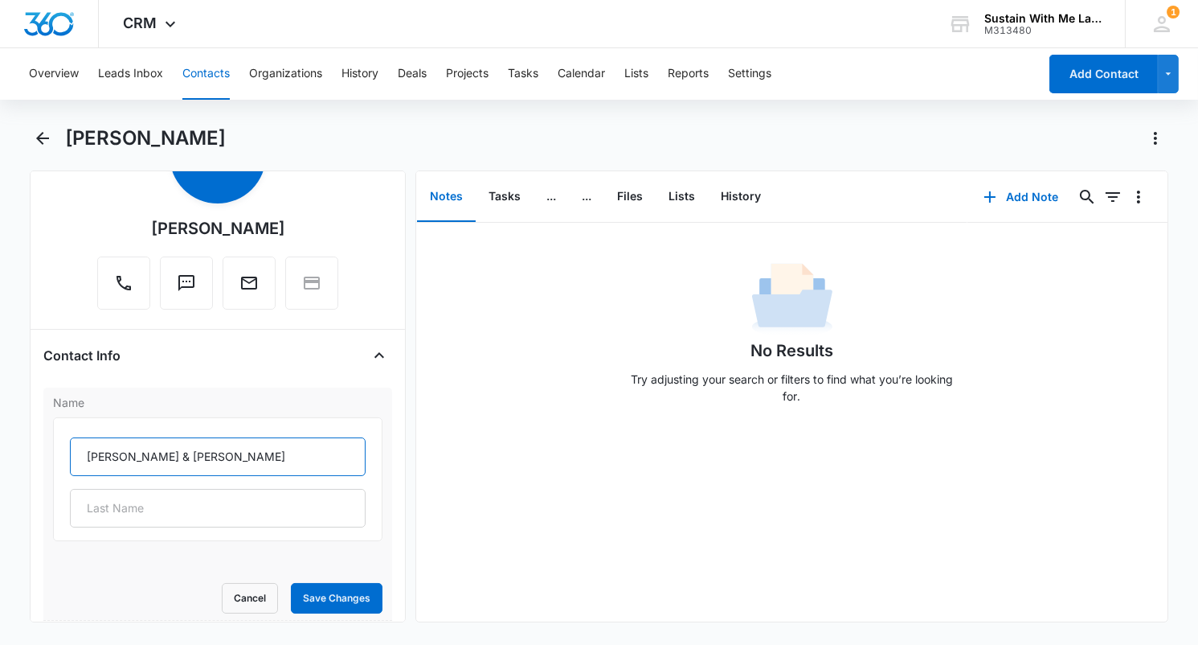
scroll to position [155, 0]
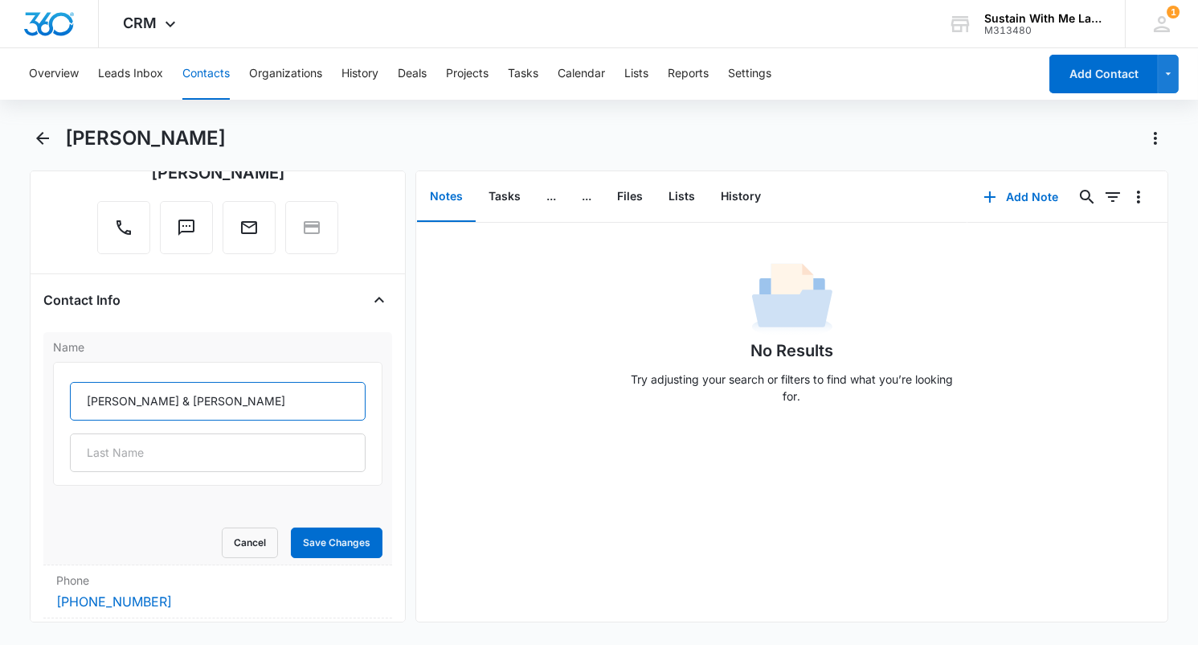
type input "[PERSON_NAME] & [PERSON_NAME]"
click at [339, 542] on button "Save Changes" at bounding box center [337, 542] width 92 height 31
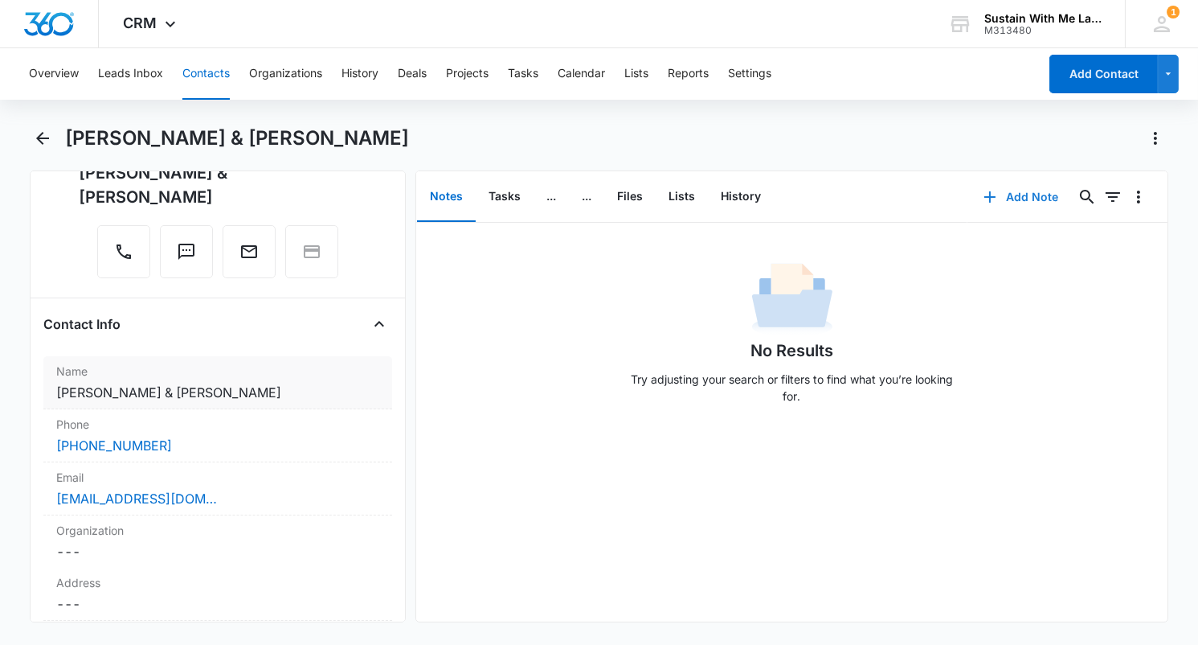
click at [1008, 196] on button "Add Note" at bounding box center [1021, 197] width 107 height 39
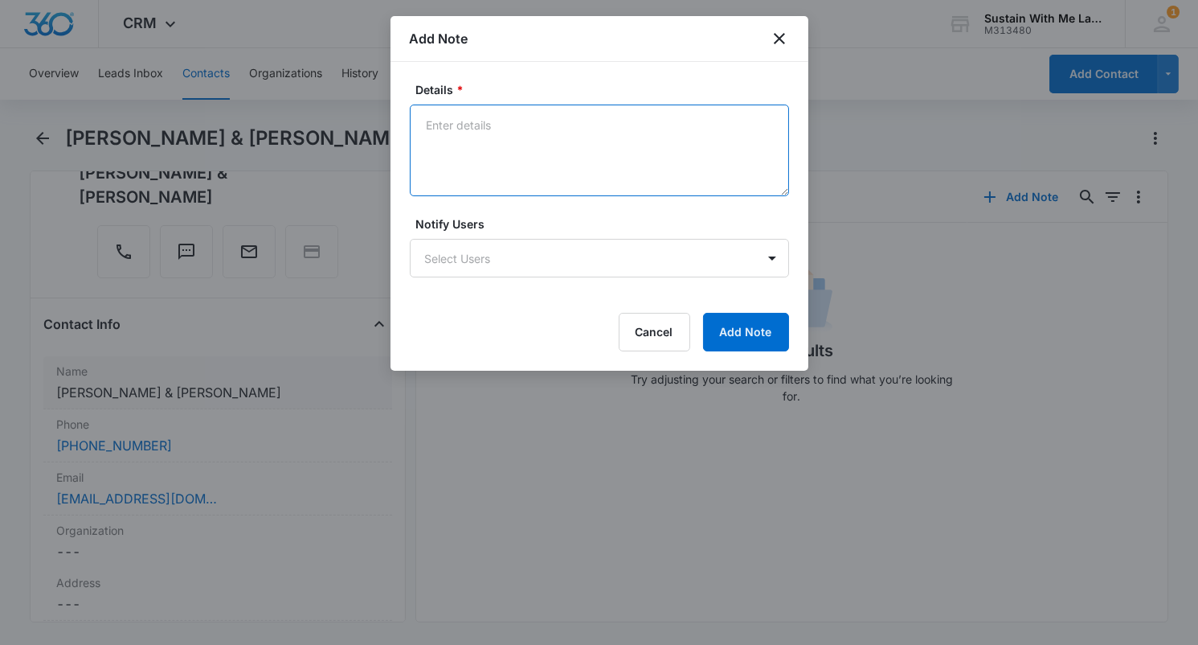
click at [591, 161] on textarea "Details *" at bounding box center [599, 150] width 379 height 92
paste textarea "we moved from [GEOGRAPHIC_DATA] to [GEOGRAPHIC_DATA] [DATE] and bought the smal…"
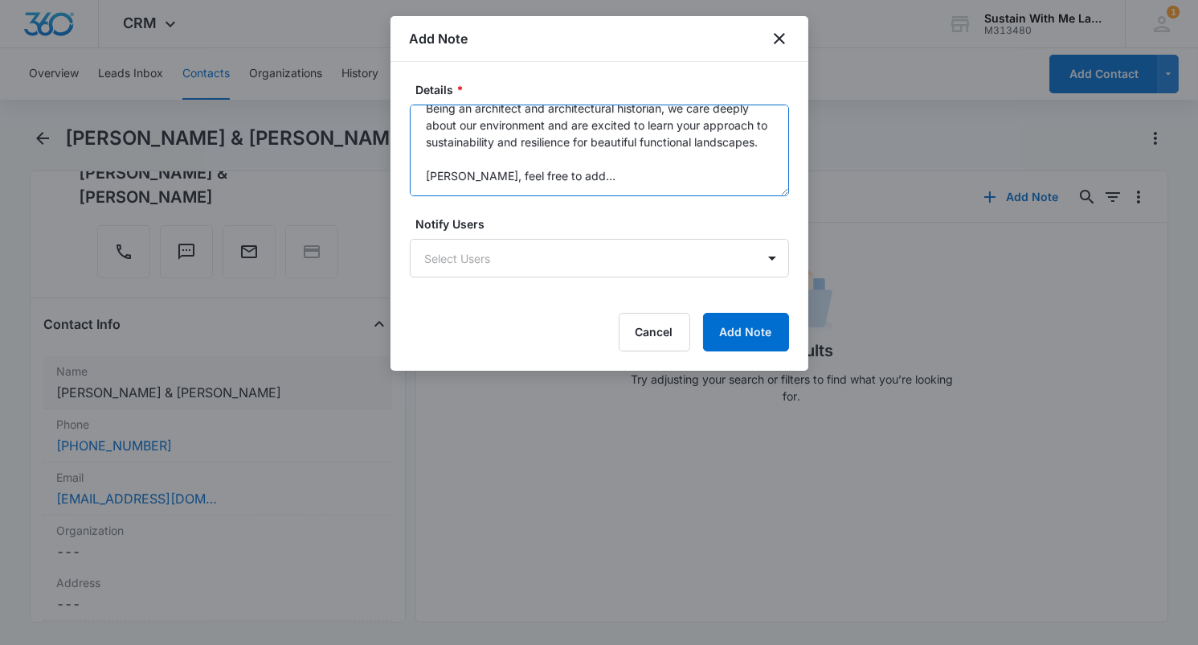
scroll to position [235, 0]
drag, startPoint x: 612, startPoint y: 168, endPoint x: 446, endPoint y: 163, distance: 165.7
click at [446, 163] on textarea "we moved from [GEOGRAPHIC_DATA] to [GEOGRAPHIC_DATA] [DATE] and bought the smal…" at bounding box center [599, 150] width 379 height 92
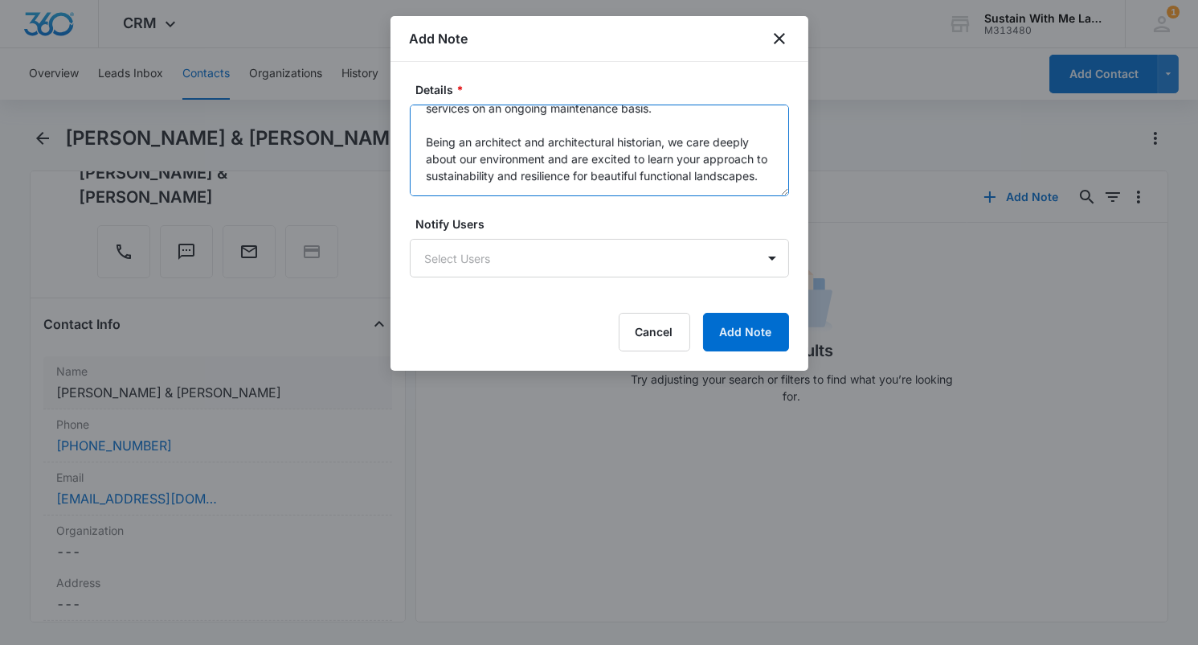
scroll to position [202, 0]
type textarea "we moved from [GEOGRAPHIC_DATA] to [GEOGRAPHIC_DATA] [DATE] and bought the smal…"
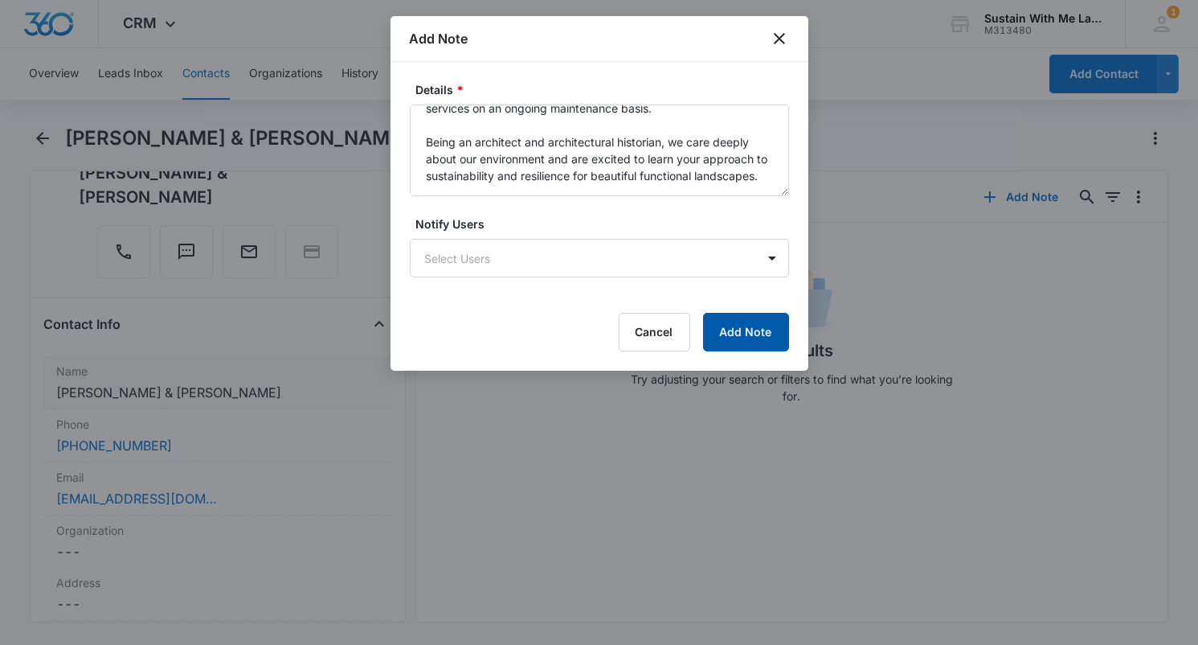
click at [746, 336] on button "Add Note" at bounding box center [746, 332] width 86 height 39
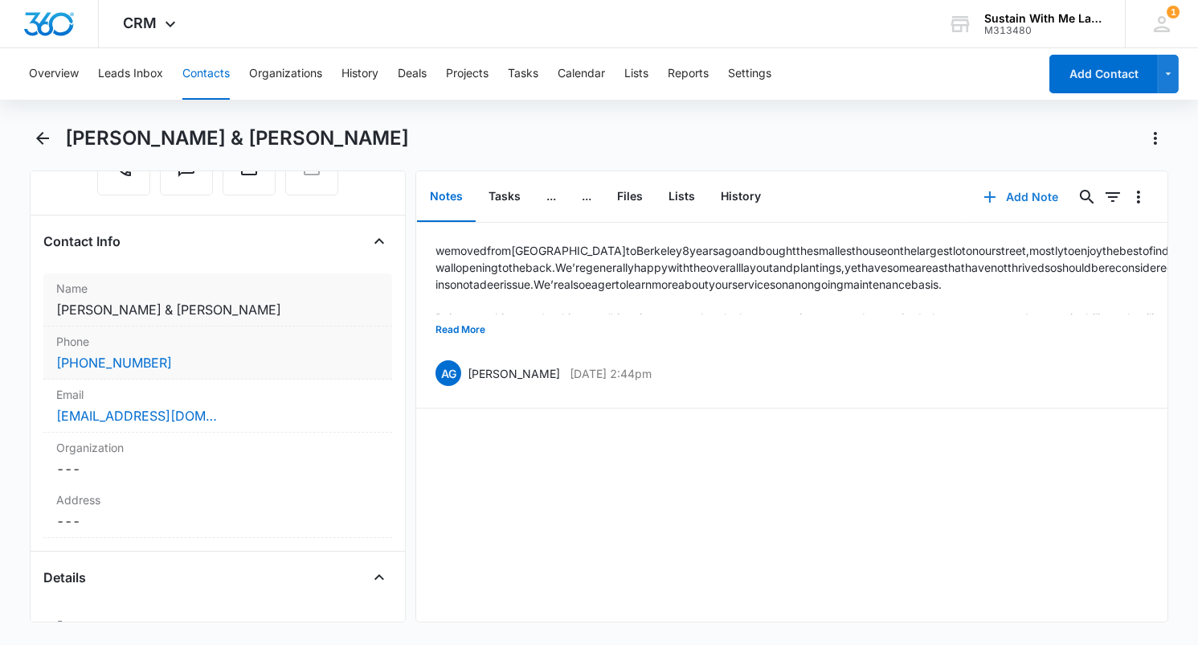
scroll to position [245, 0]
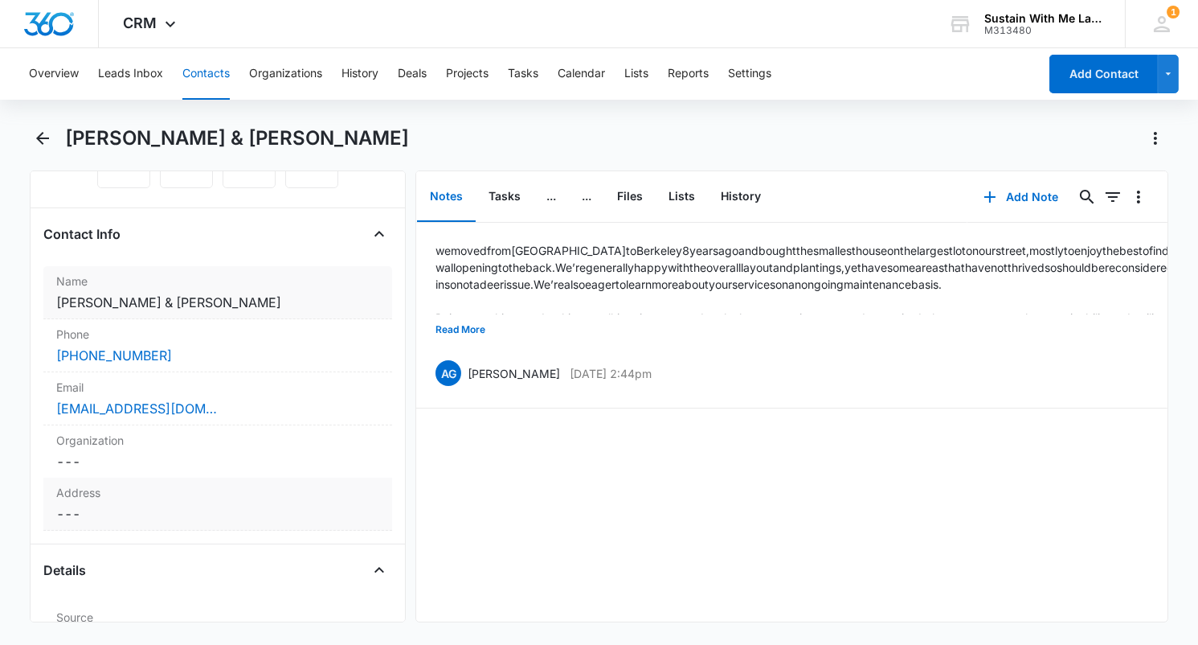
click at [115, 496] on label "Address" at bounding box center [217, 492] width 323 height 17
click at [114, 540] on input "text" at bounding box center [218, 546] width 296 height 39
paste input "[GEOGRAPHIC_DATA]"
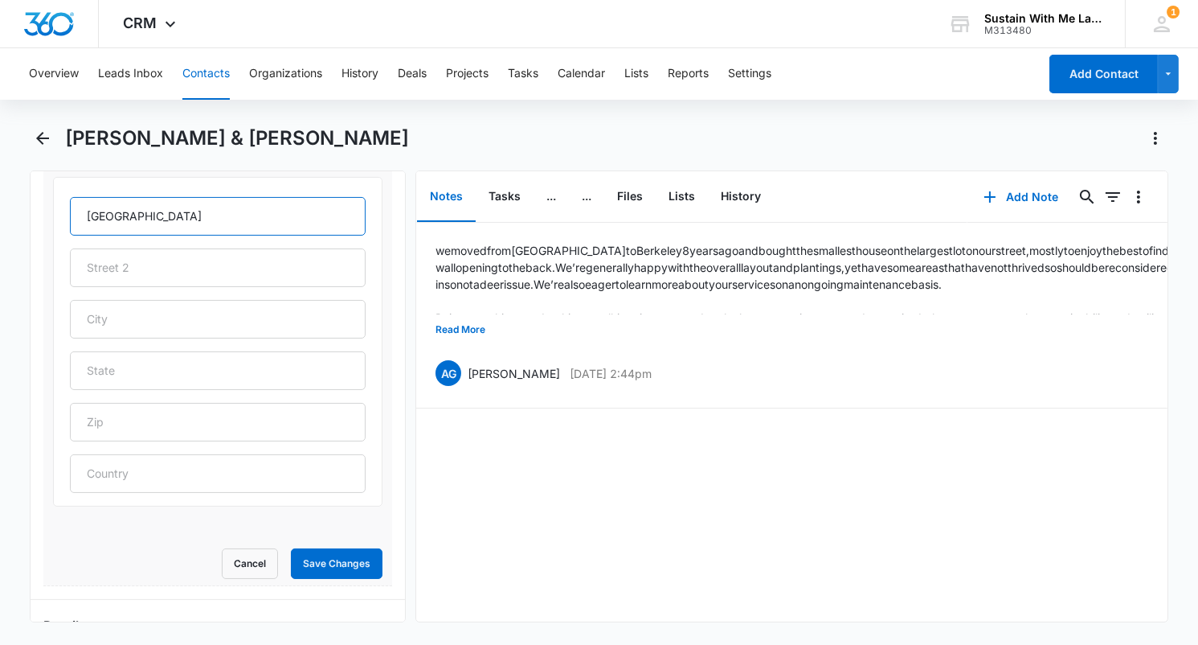
scroll to position [576, 0]
type input "[GEOGRAPHIC_DATA]"
click at [330, 555] on button "Save Changes" at bounding box center [337, 563] width 92 height 31
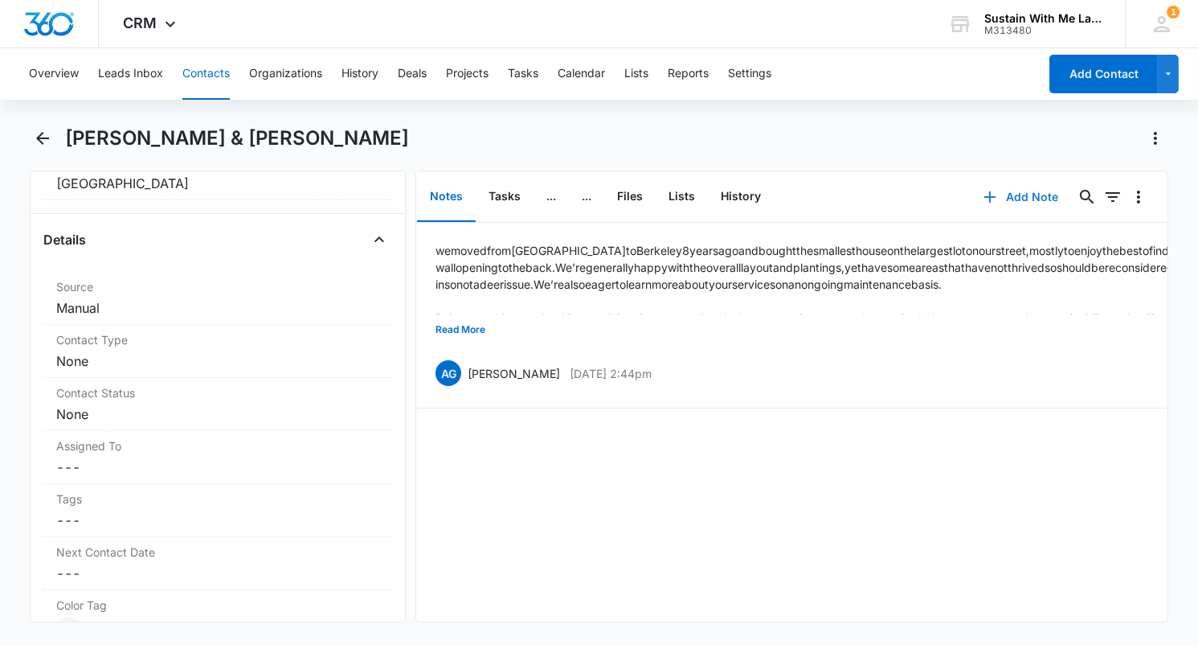
click at [1026, 198] on button "Add Note" at bounding box center [1021, 197] width 107 height 39
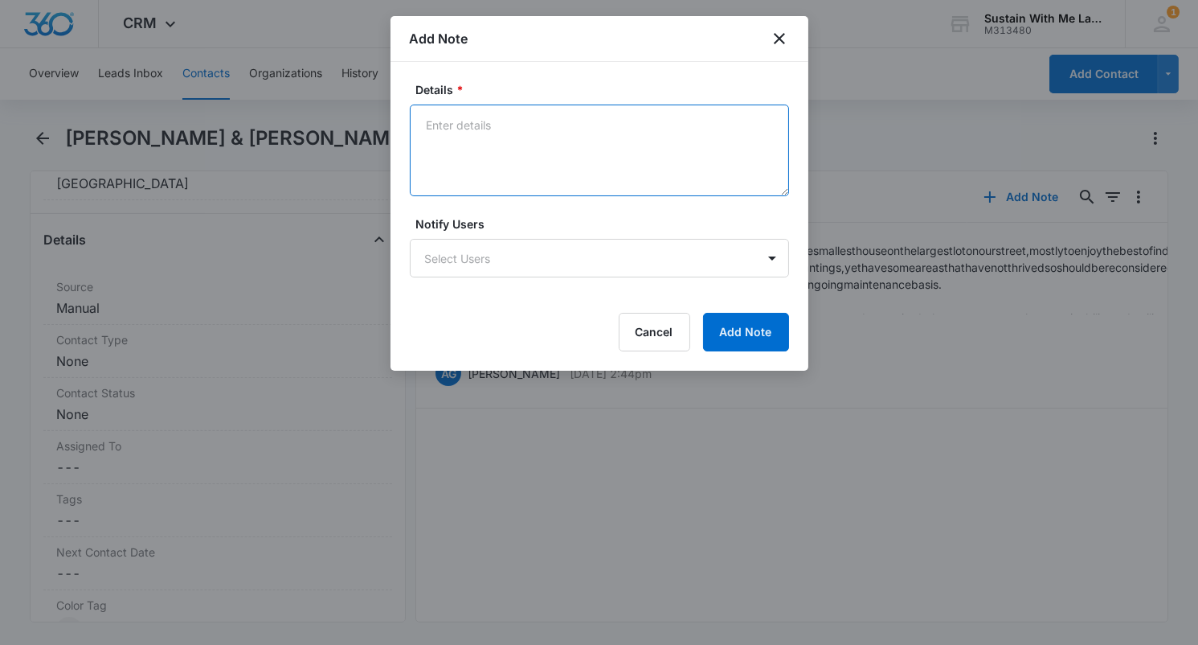
click at [592, 137] on textarea "Details *" at bounding box center [599, 150] width 379 height 92
paste textarea "[EMAIL_ADDRESS][DOMAIN_NAME]"
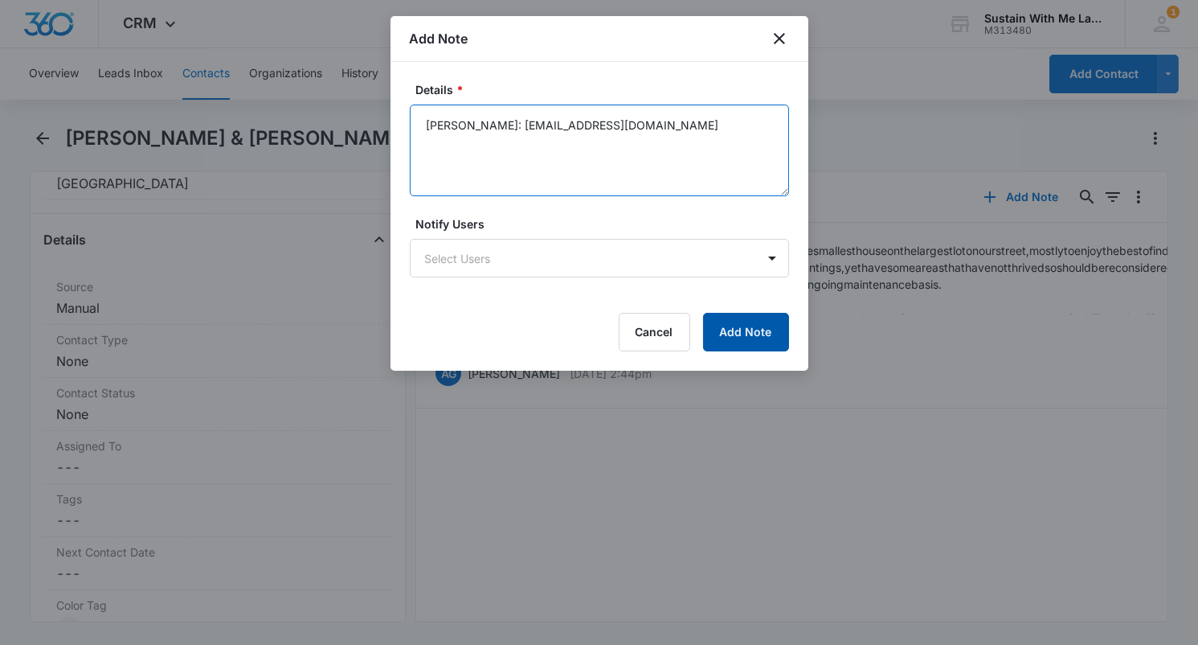
type textarea "[PERSON_NAME]: [EMAIL_ADDRESS][DOMAIN_NAME]"
click at [730, 321] on button "Add Note" at bounding box center [746, 332] width 86 height 39
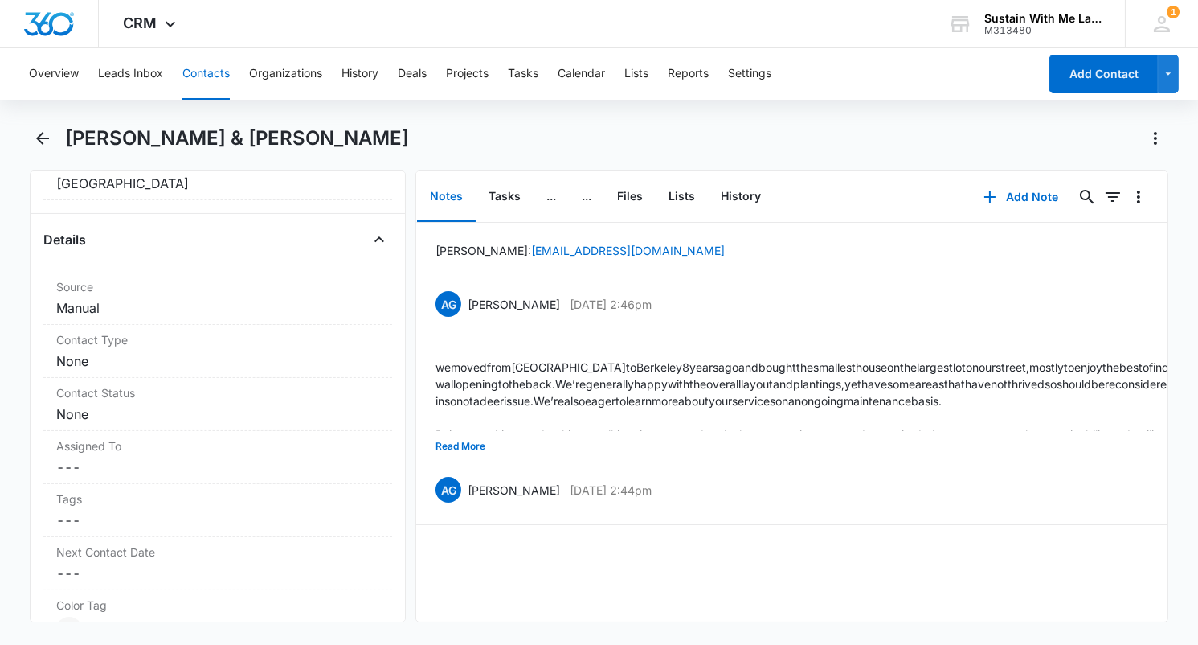
click at [200, 68] on button "Contacts" at bounding box center [205, 73] width 47 height 51
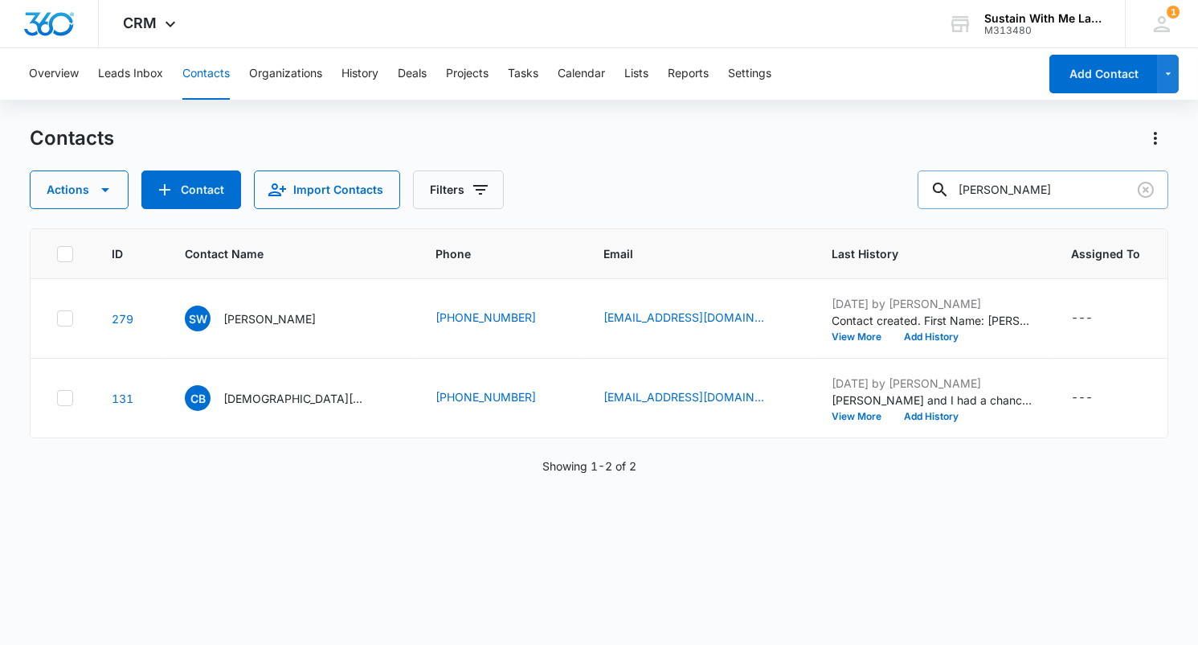
click at [1028, 195] on input "[PERSON_NAME]" at bounding box center [1043, 189] width 251 height 39
type input "lauren"
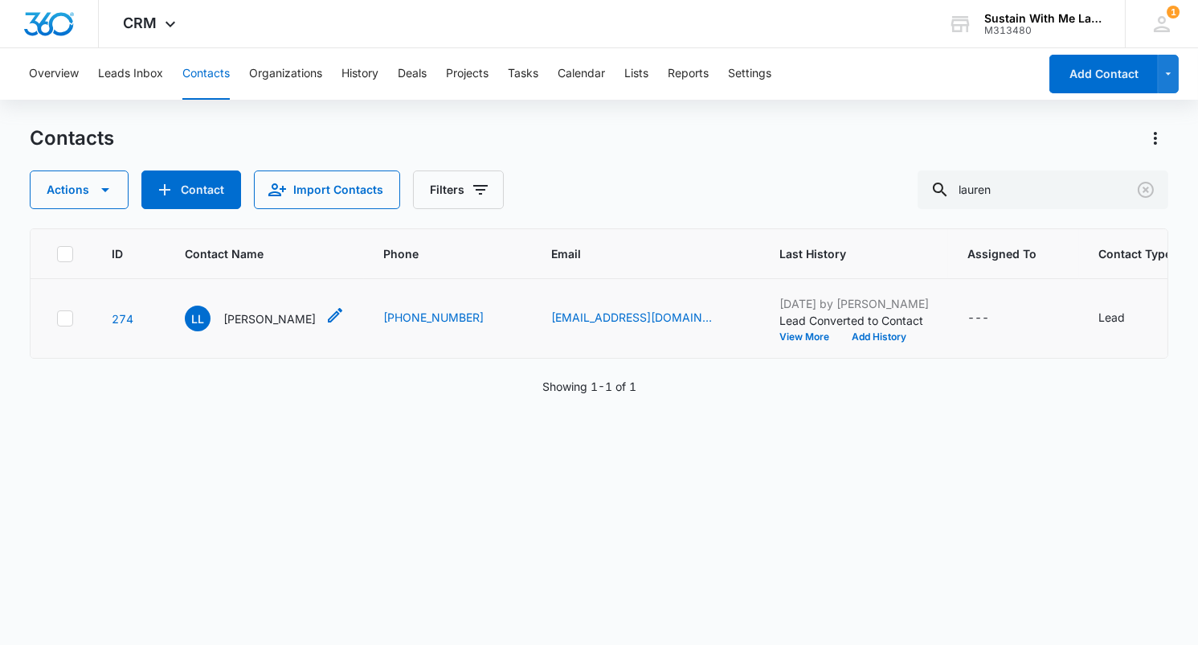
click at [271, 318] on p "[PERSON_NAME]" at bounding box center [269, 318] width 92 height 17
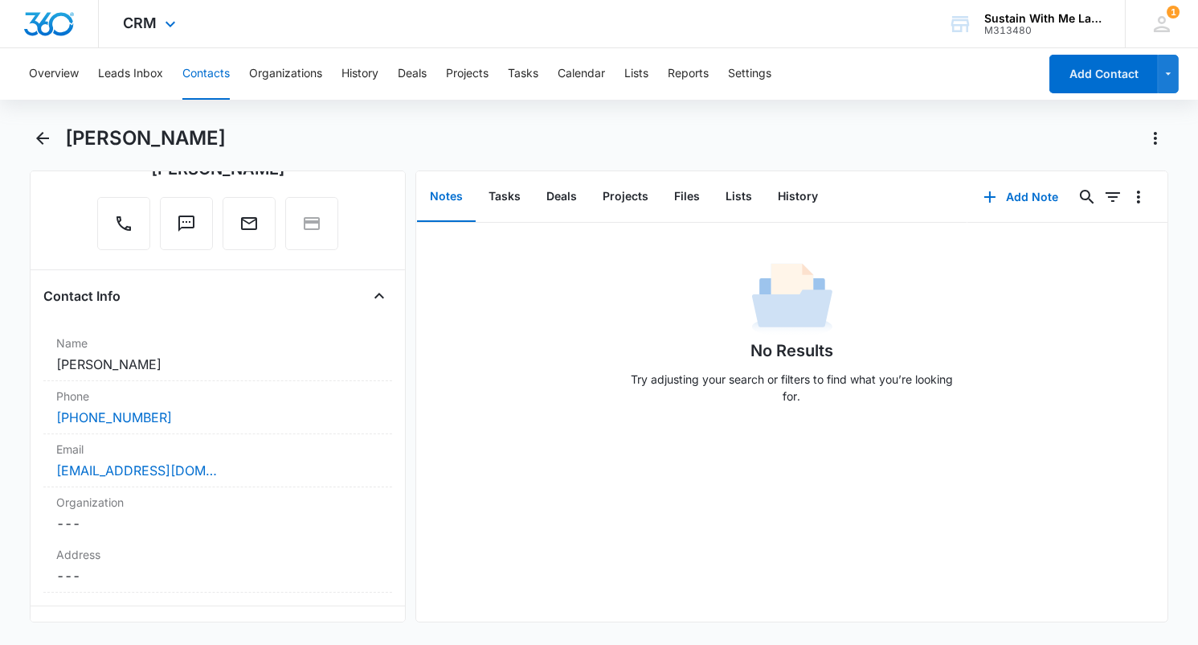
scroll to position [170, 0]
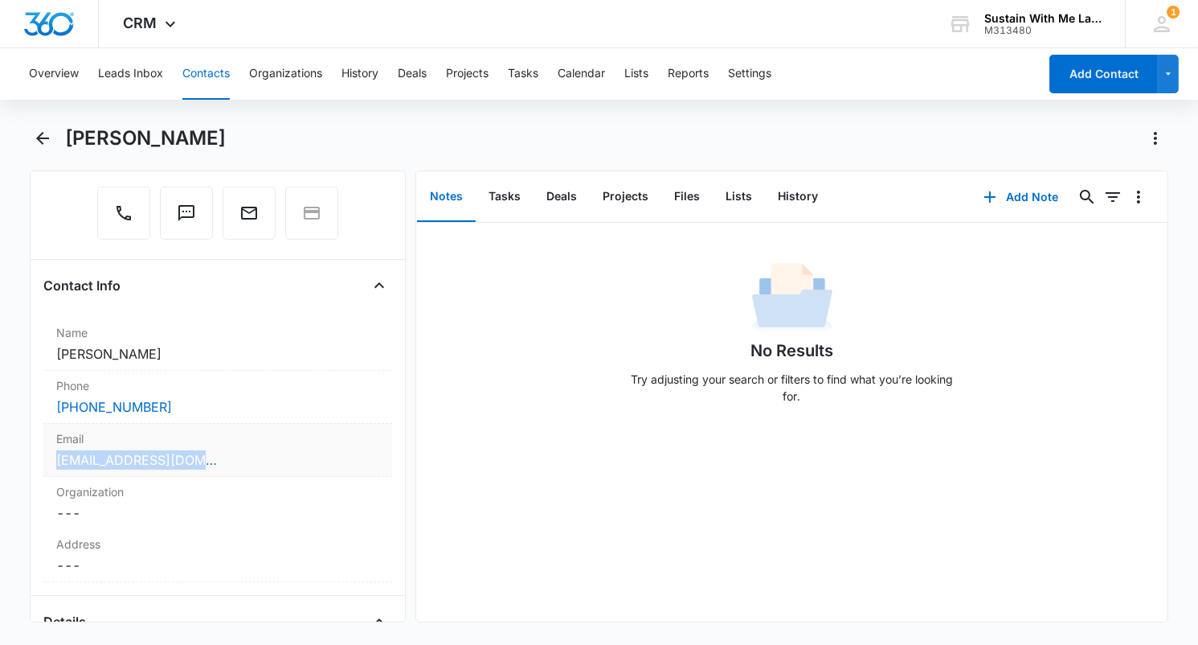
drag, startPoint x: 38, startPoint y: 456, endPoint x: 211, endPoint y: 455, distance: 172.8
click at [211, 455] on div "Remove LL [PERSON_NAME] Contact Info Name Cancel Save Changes [PERSON_NAME] Pho…" at bounding box center [218, 396] width 376 height 452
copy link "[EMAIL_ADDRESS][DOMAIN_NAME]"
click at [203, 67] on button "Contacts" at bounding box center [205, 73] width 47 height 51
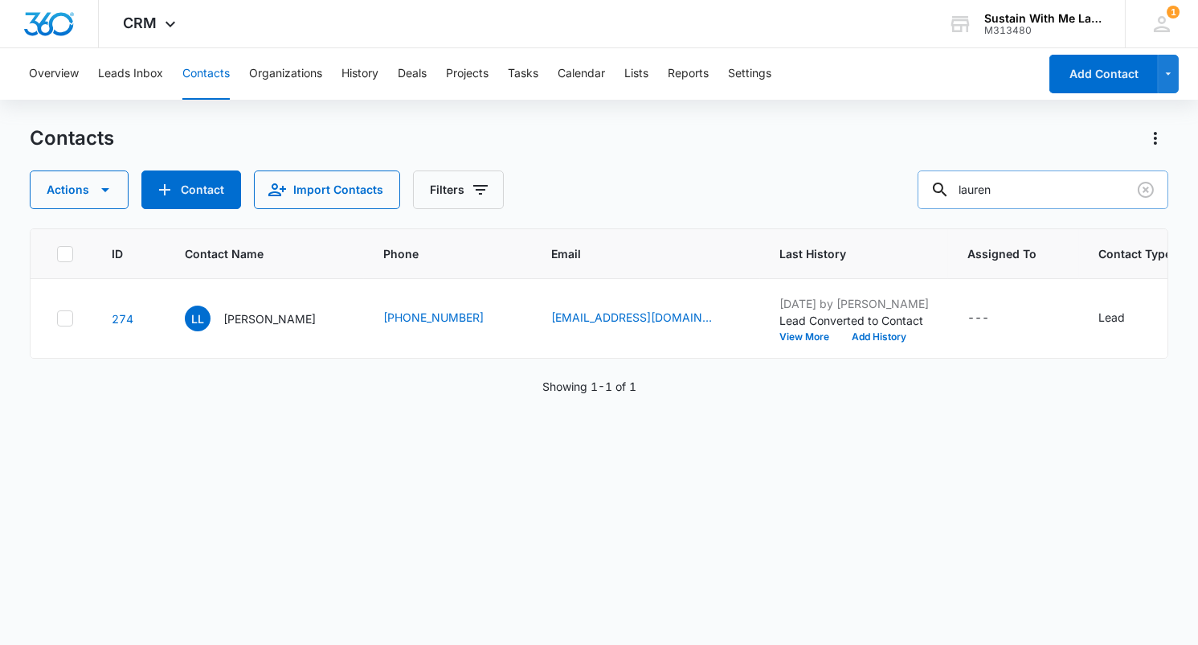
click at [1014, 192] on input "lauren" at bounding box center [1043, 189] width 251 height 39
type input "[PERSON_NAME]"
drag, startPoint x: 470, startPoint y: 314, endPoint x: 604, endPoint y: 314, distance: 133.4
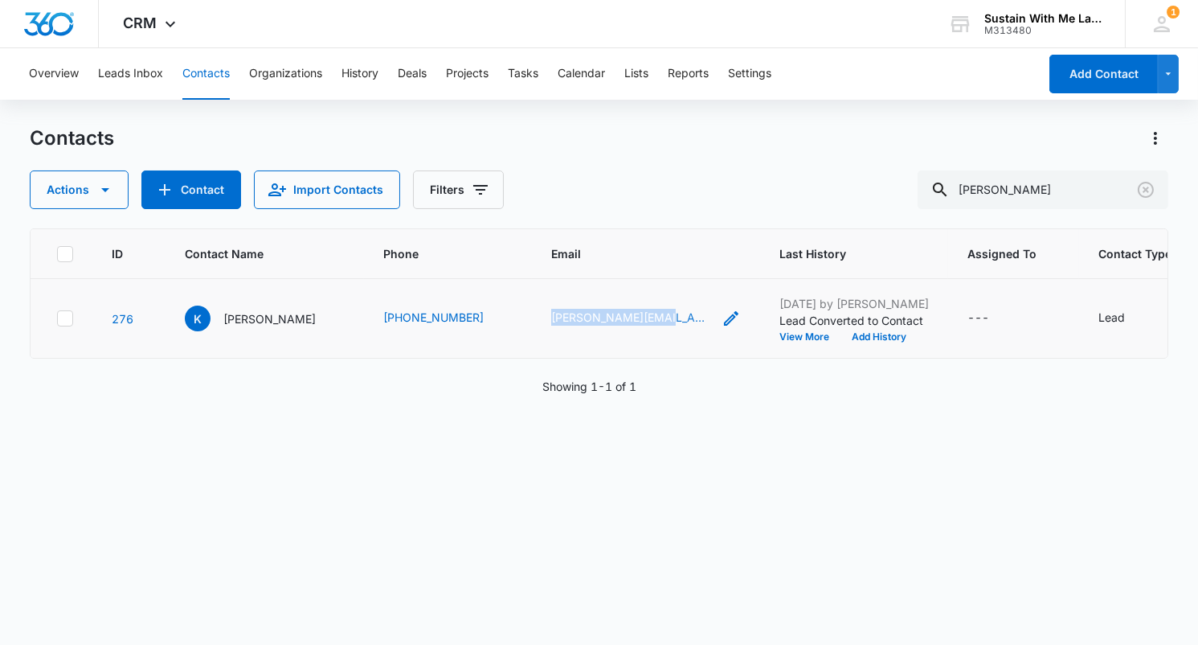
click at [604, 314] on tr "276 [PERSON_NAME] [PHONE_NUMBER] [PERSON_NAME][EMAIL_ADDRESS][DOMAIN_NAME] [DAT…" at bounding box center [819, 319] width 1577 height 80
copy tr "[PERSON_NAME][EMAIL_ADDRESS][DOMAIN_NAME]"
